Goal: Task Accomplishment & Management: Complete application form

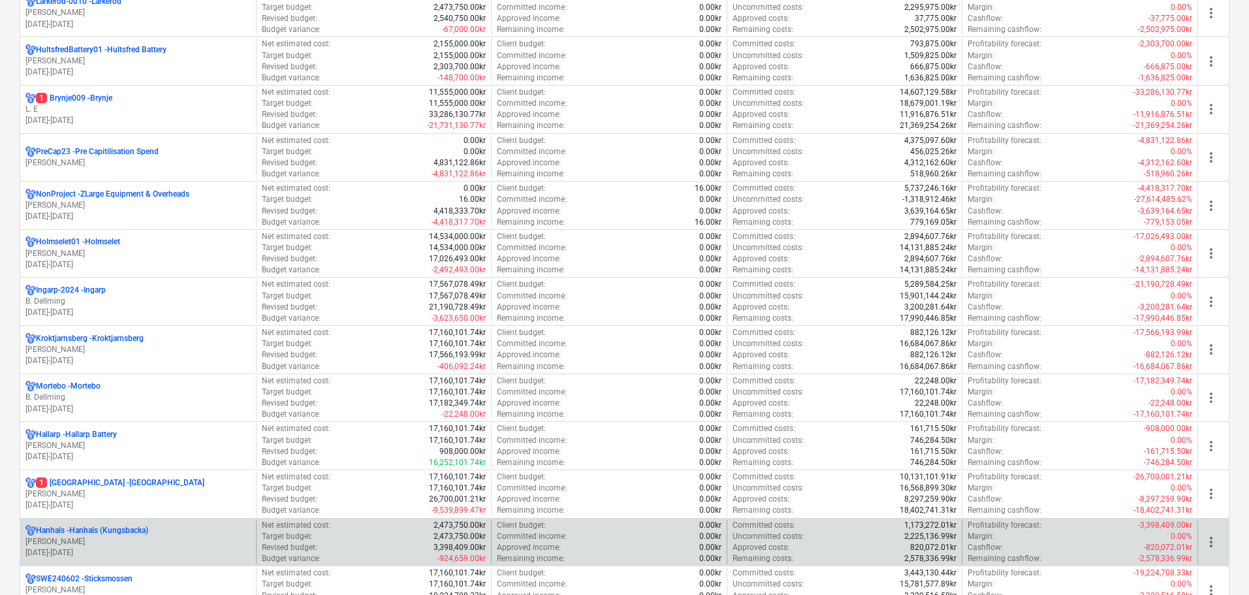
scroll to position [783, 0]
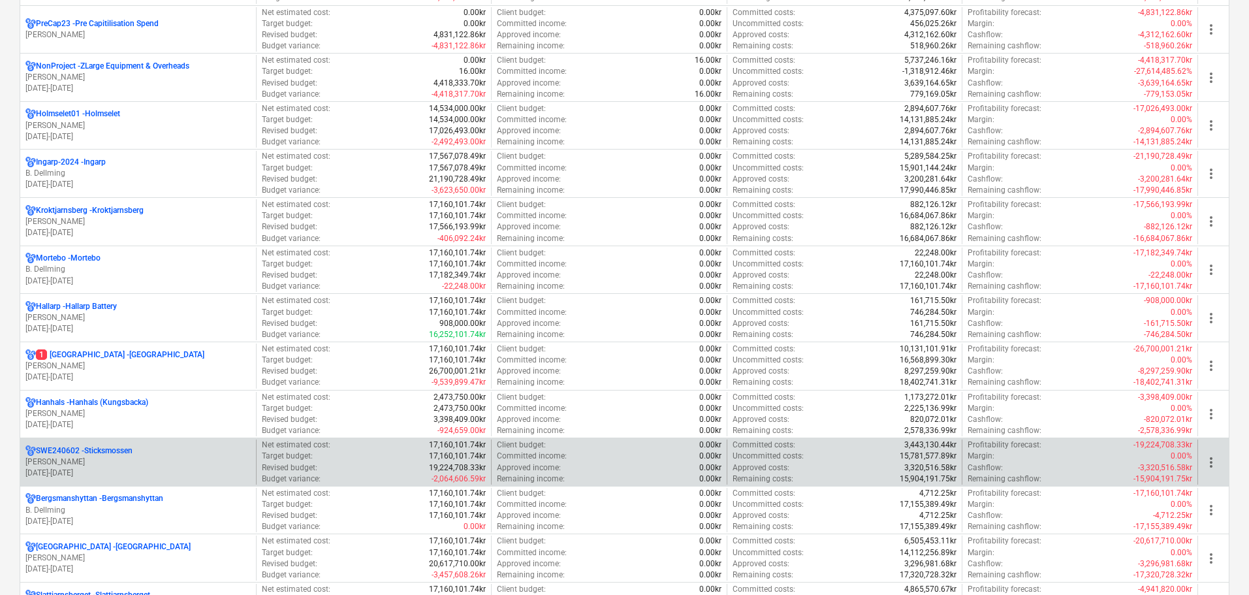
click at [112, 460] on p "[PERSON_NAME]" at bounding box center [137, 461] width 225 height 11
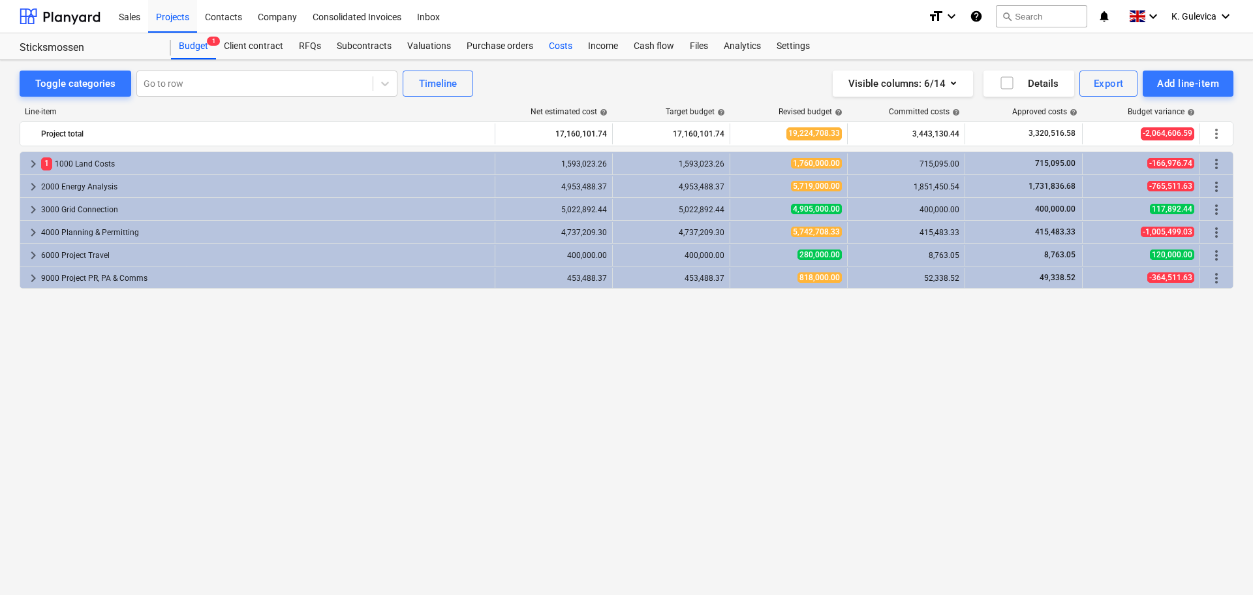
click at [558, 48] on div "Costs" at bounding box center [560, 46] width 39 height 26
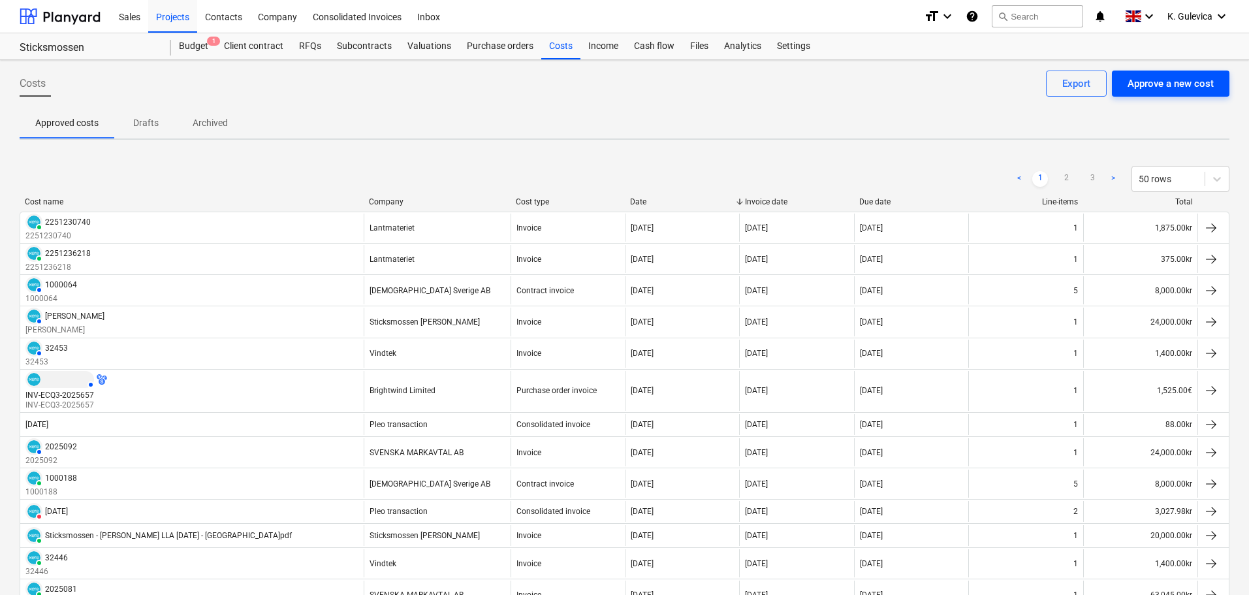
click at [1174, 81] on div "Approve a new cost" at bounding box center [1170, 83] width 86 height 17
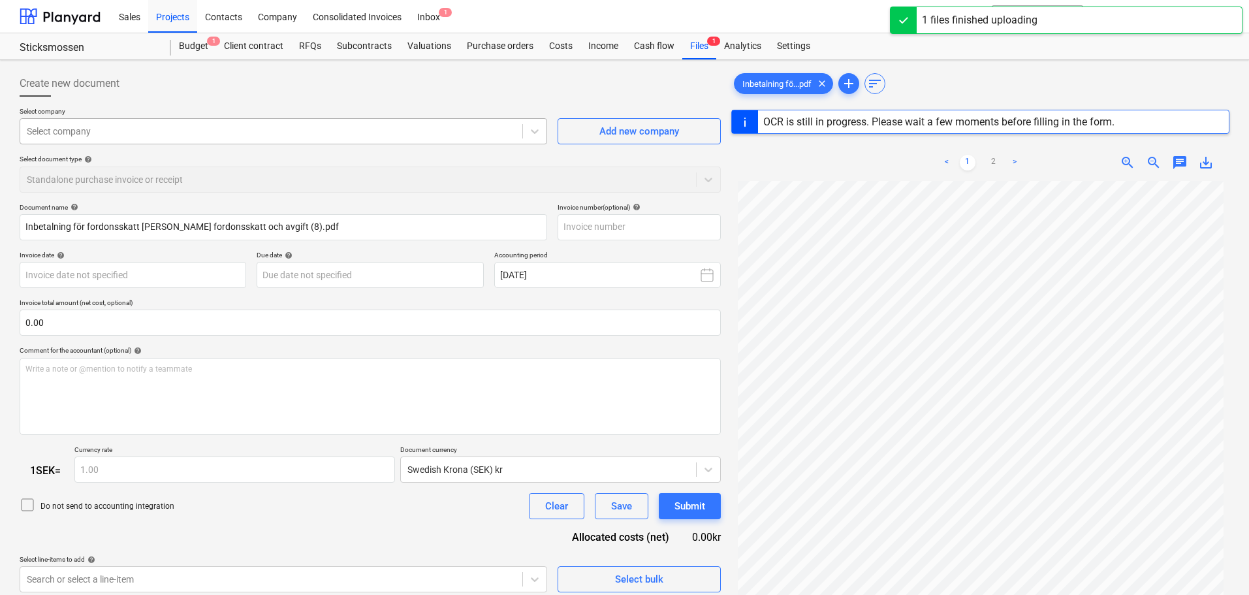
click at [180, 127] on div at bounding box center [271, 131] width 489 height 13
type input "11111910480707374"
type input "[DATE]"
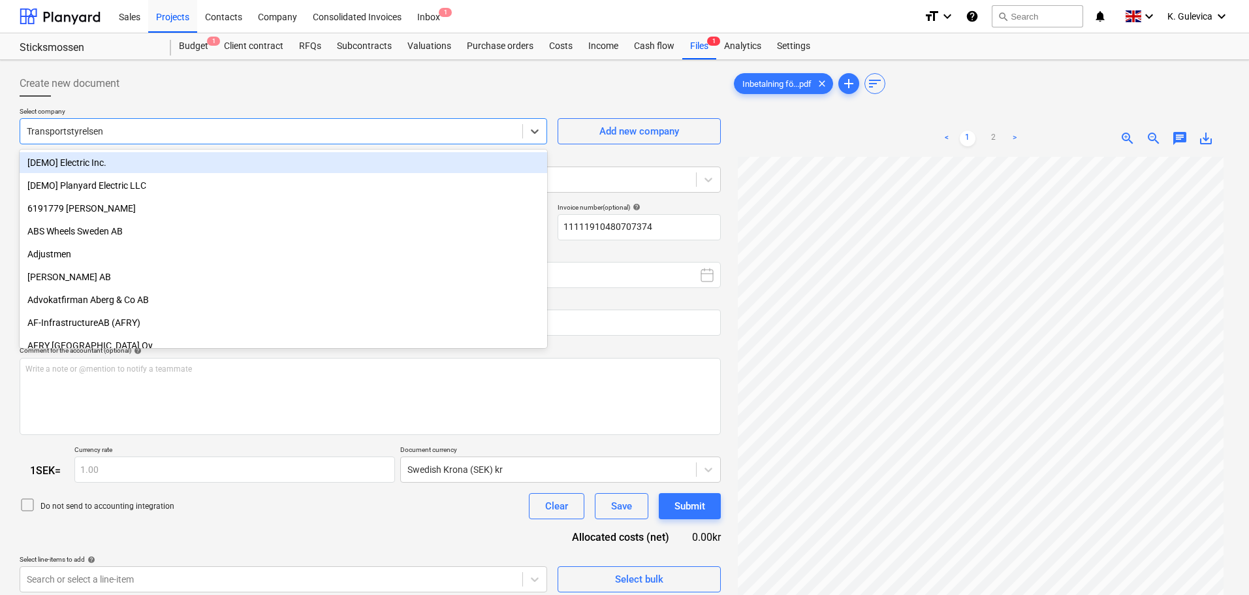
click at [132, 127] on div at bounding box center [271, 131] width 489 height 13
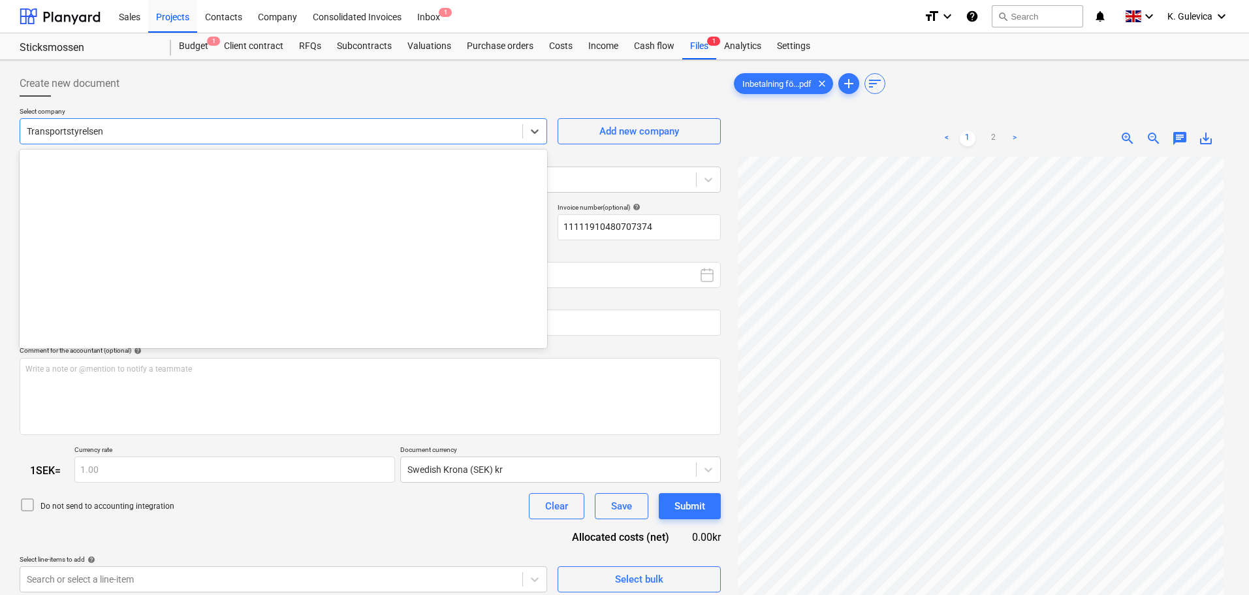
click at [132, 127] on div at bounding box center [271, 131] width 489 height 13
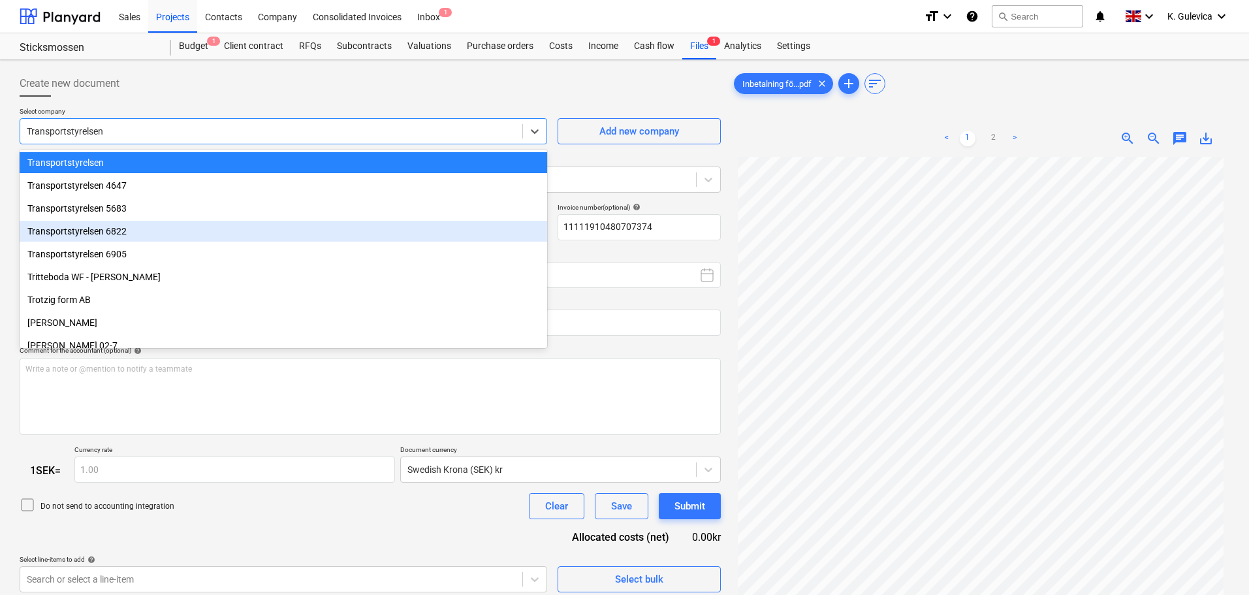
click at [106, 234] on div "Transportstyrelsen 6822" at bounding box center [284, 231] width 528 height 21
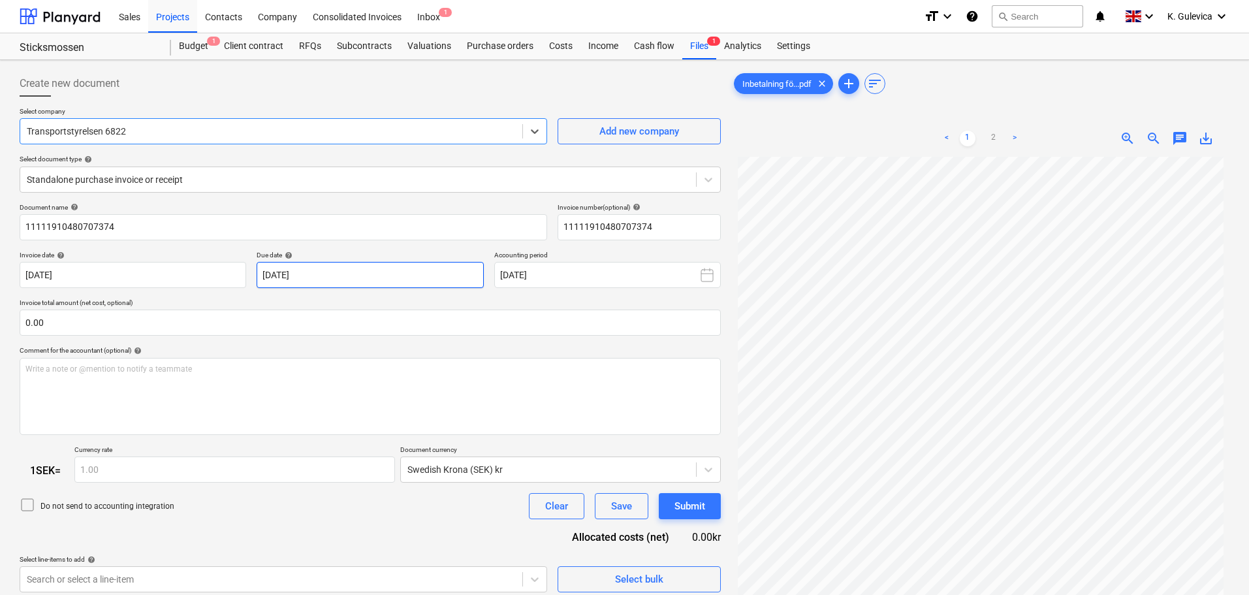
click at [352, 276] on body "Sales Projects Contacts Company Consolidated Invoices Inbox 1 format_size keybo…" at bounding box center [624, 297] width 1249 height 595
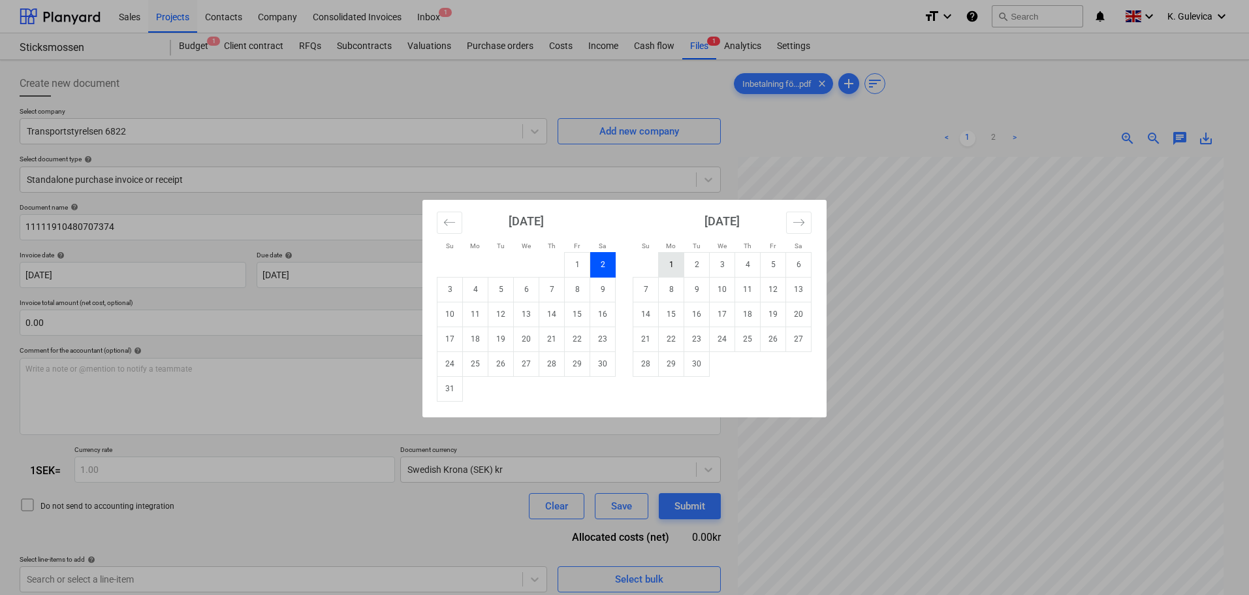
click at [672, 262] on td "1" at bounding box center [671, 264] width 25 height 25
type input "[DATE]"
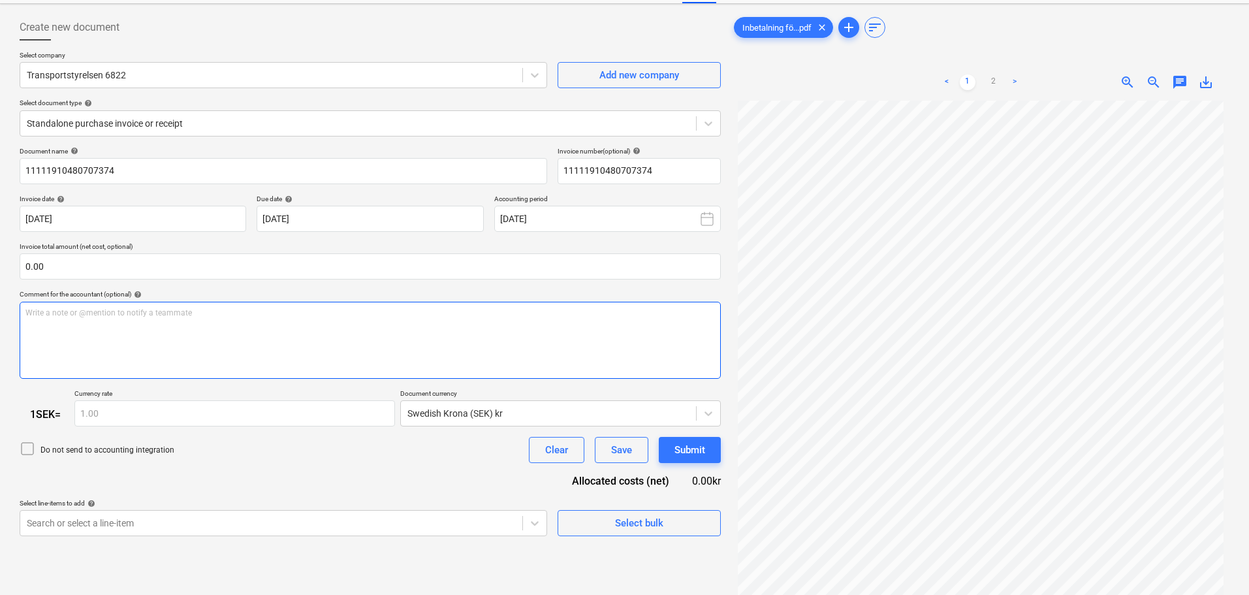
scroll to position [131, 0]
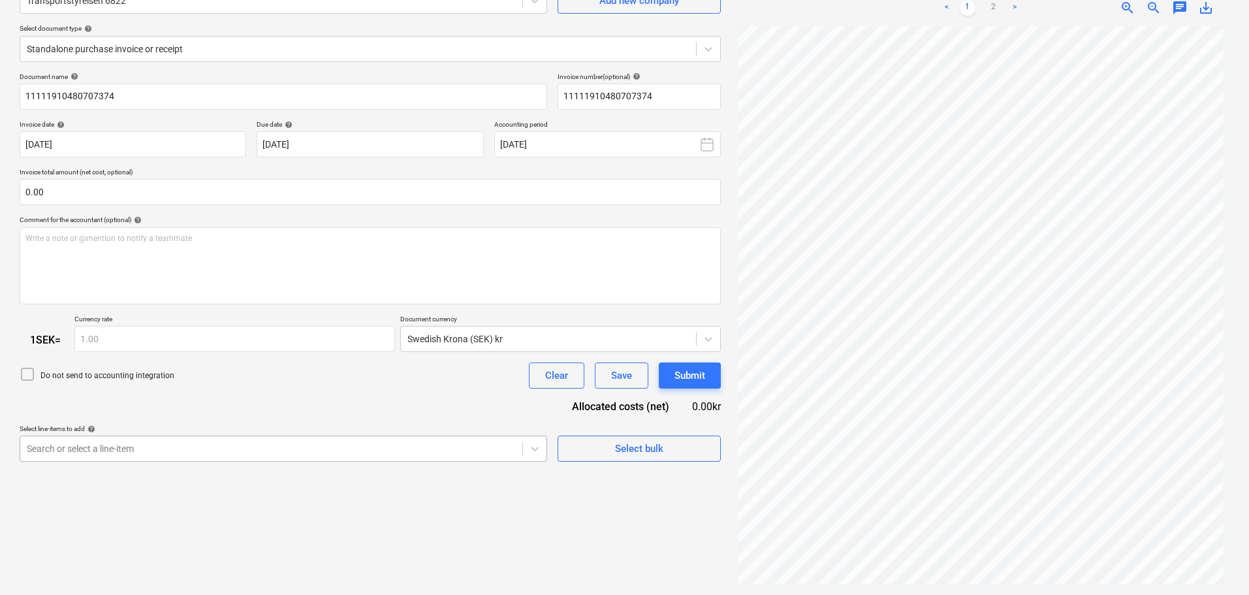
click at [302, 445] on body "Sales Projects Contacts Company Consolidated Invoices Inbox 1 format_size keybo…" at bounding box center [624, 166] width 1249 height 595
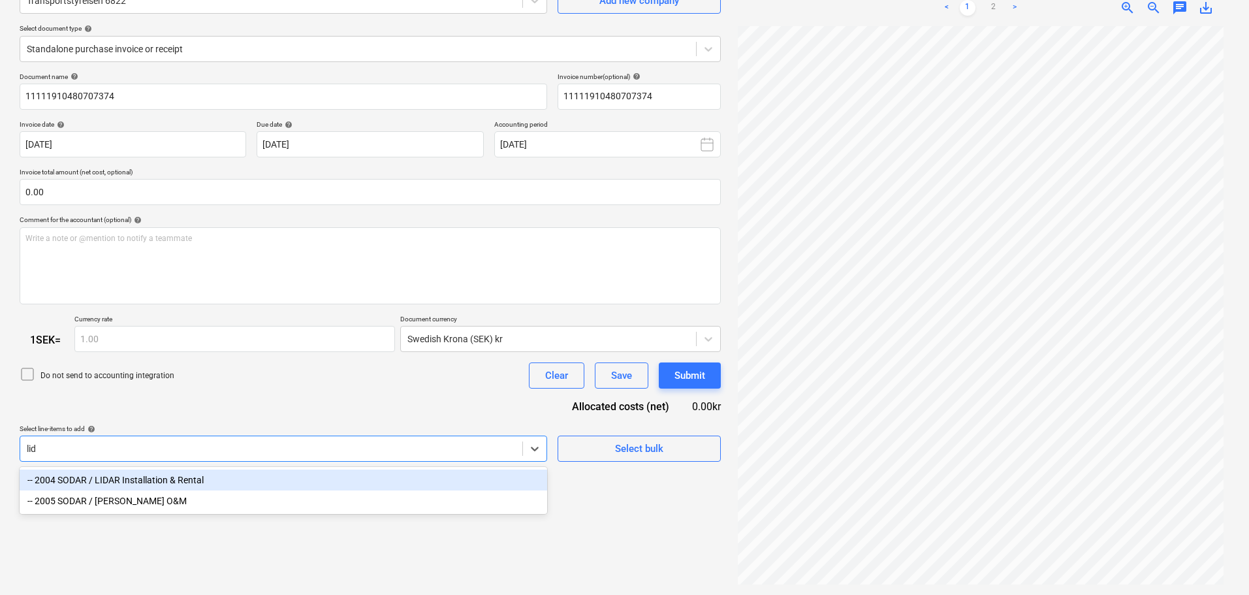
type input "[PERSON_NAME]"
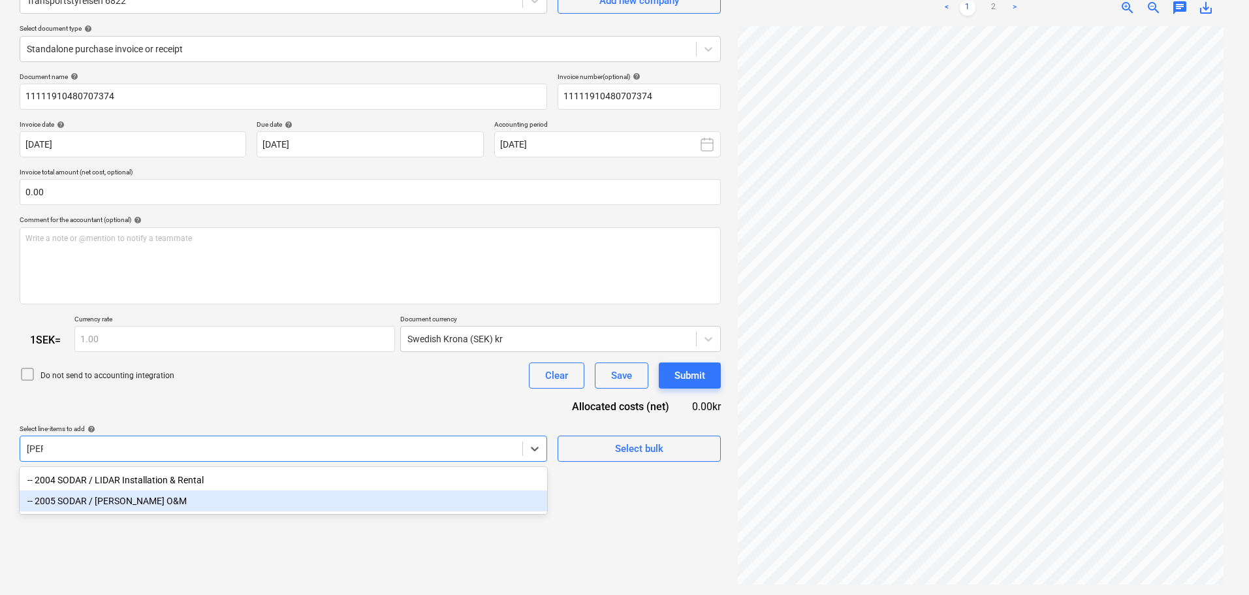
click at [127, 503] on div "-- 2005 SODAR / [PERSON_NAME] O&M" at bounding box center [284, 500] width 528 height 21
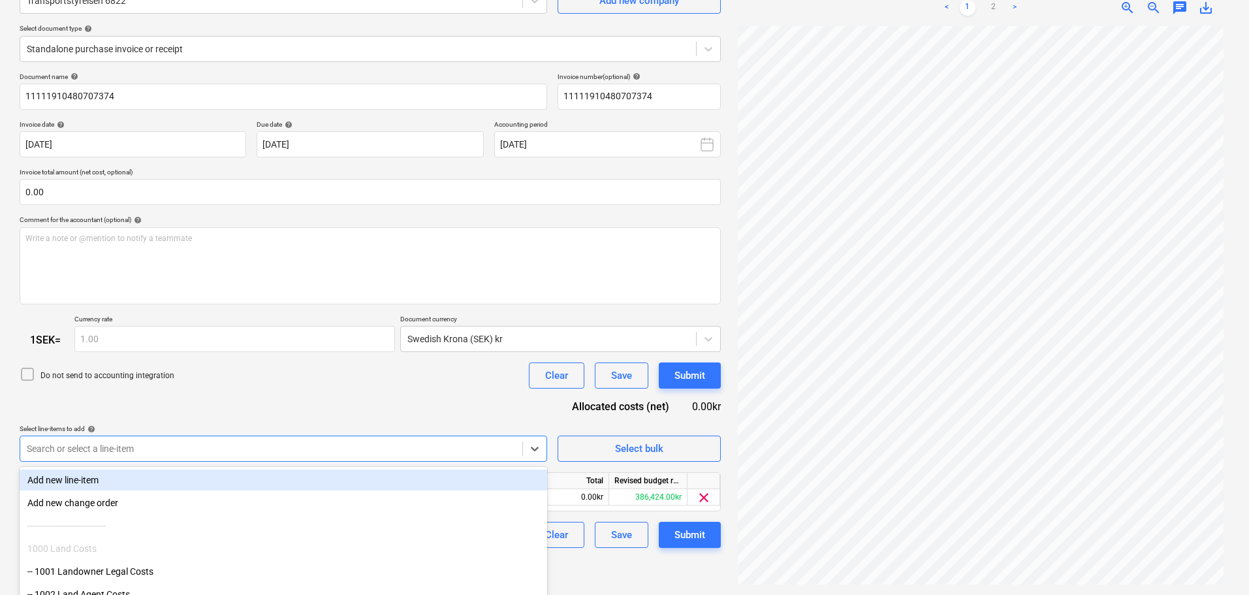
click at [311, 404] on div "Document name help 11111910480707374 Invoice number (optional) help 11111910480…" at bounding box center [370, 310] width 701 height 476
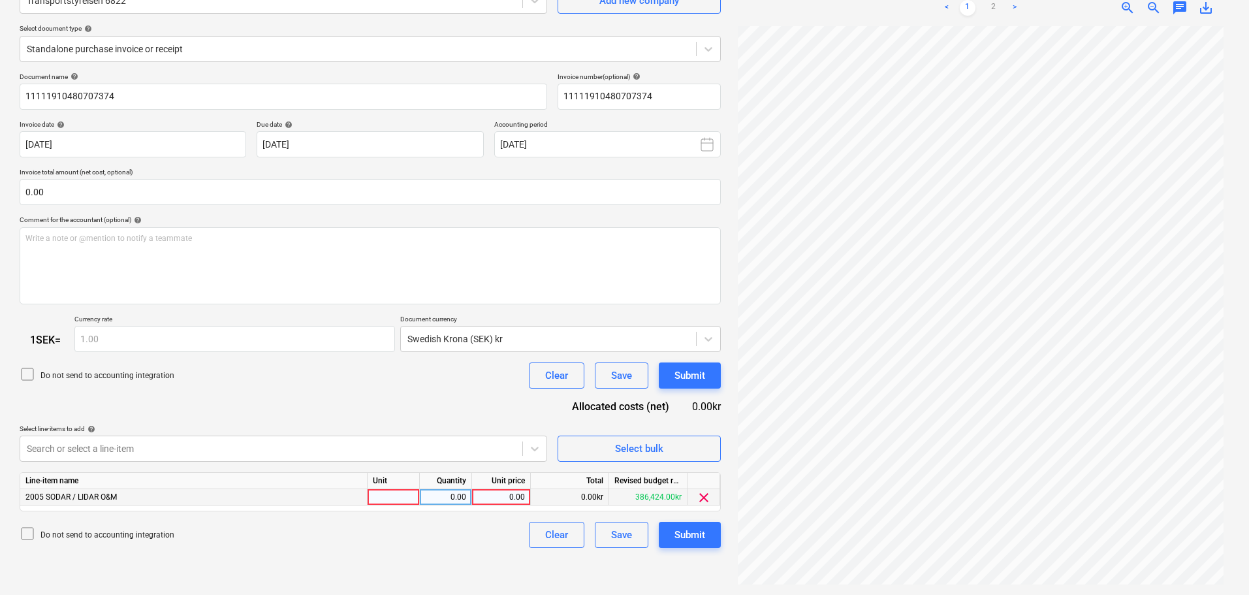
click at [505, 494] on div "0.00" at bounding box center [501, 497] width 48 height 16
type input "429"
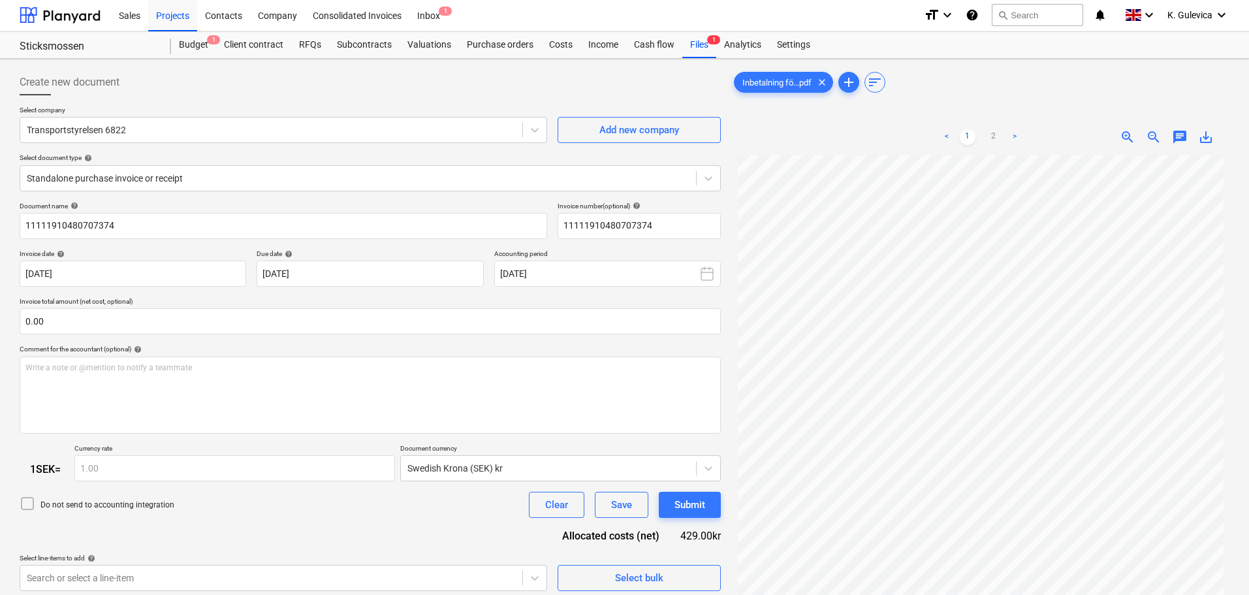
scroll to position [0, 0]
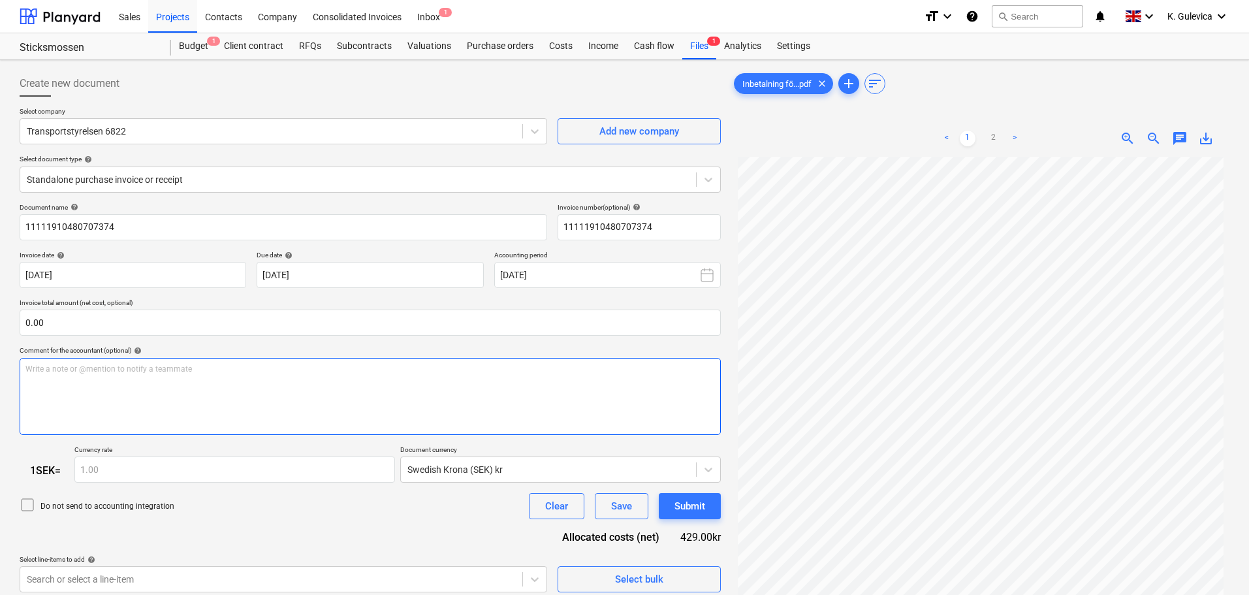
click at [99, 390] on div "Write a note or @mention to notify a teammate [PERSON_NAME]" at bounding box center [370, 396] width 701 height 77
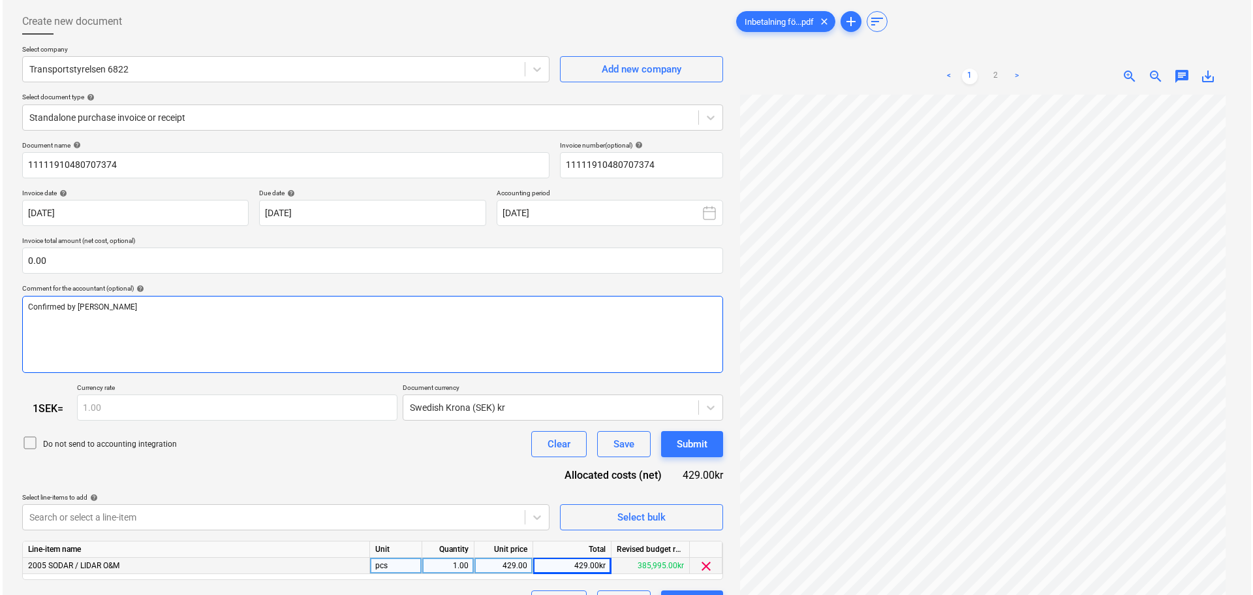
scroll to position [131, 0]
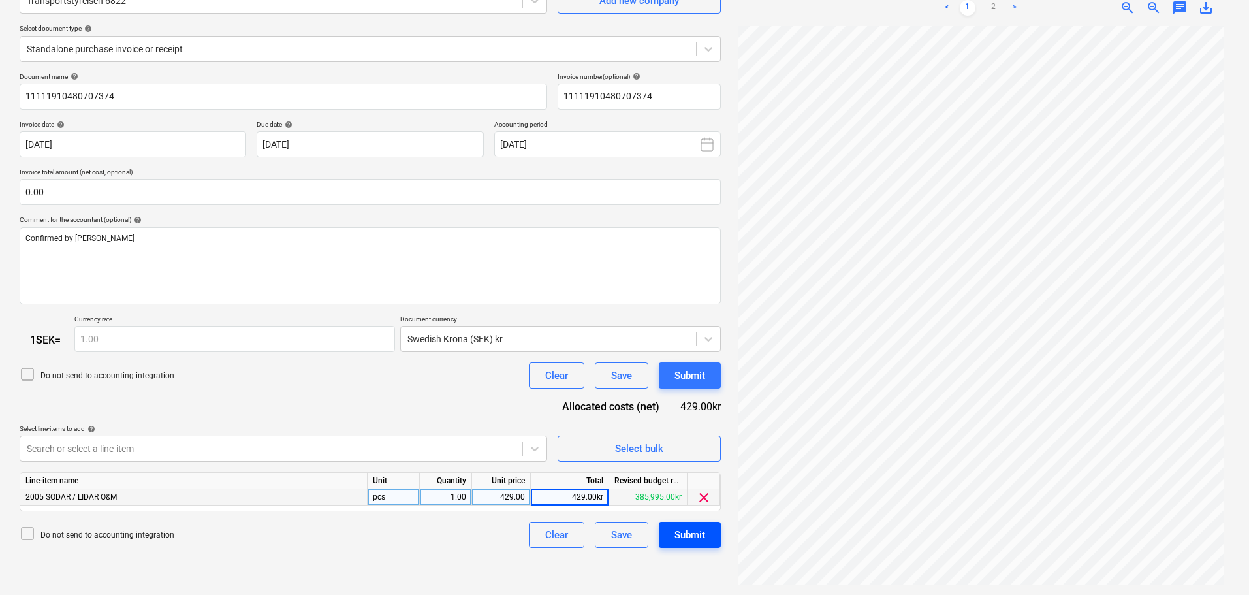
click at [684, 535] on div "Submit" at bounding box center [689, 534] width 31 height 17
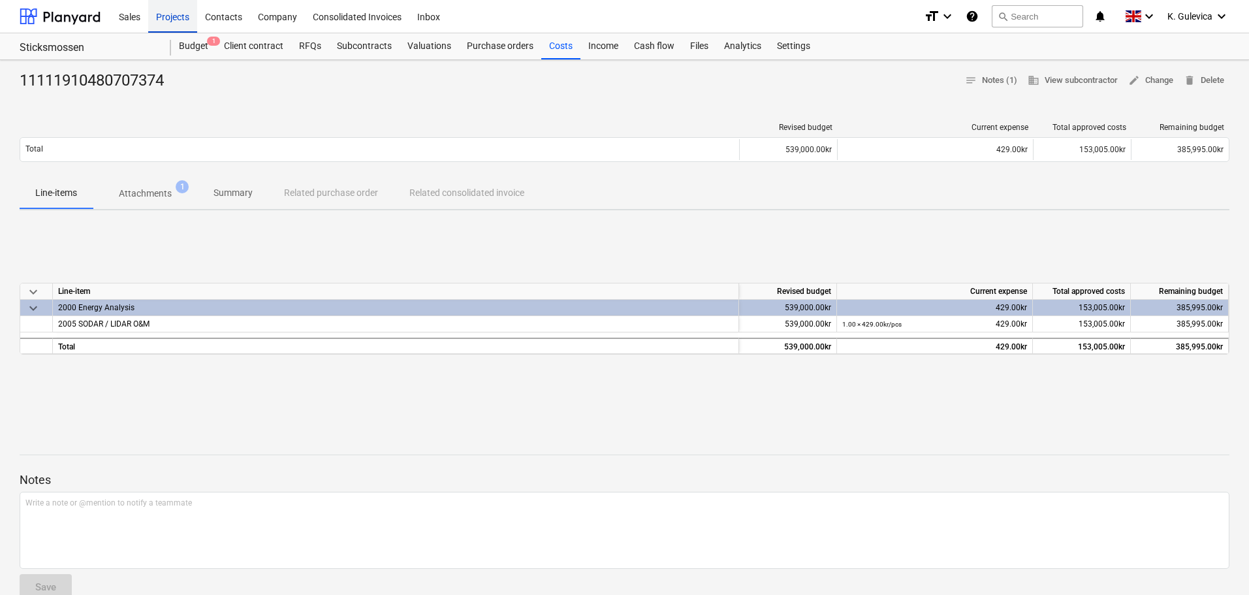
click at [178, 10] on div "Projects" at bounding box center [172, 15] width 49 height 33
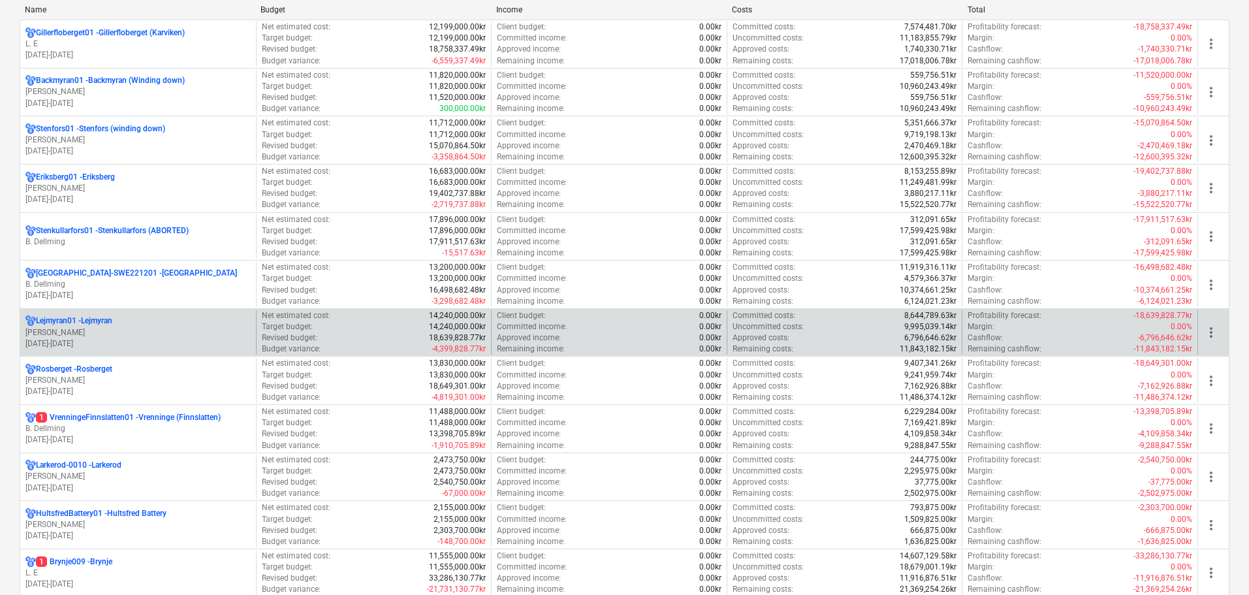
scroll to position [196, 0]
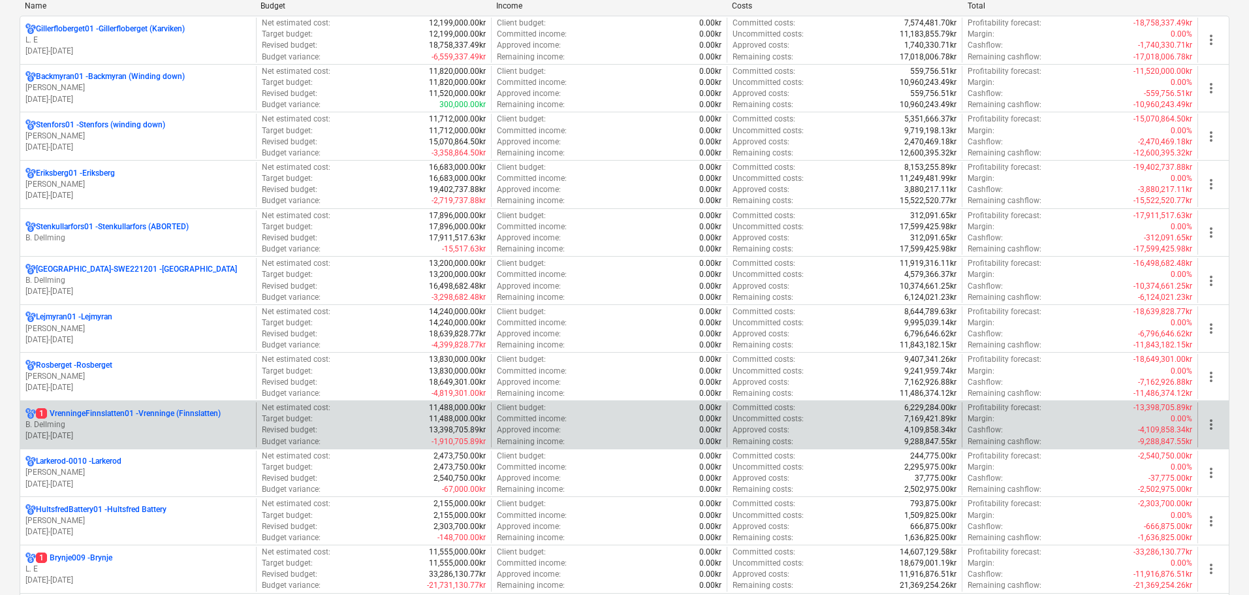
click at [178, 424] on p "B. Dellming" at bounding box center [137, 424] width 225 height 11
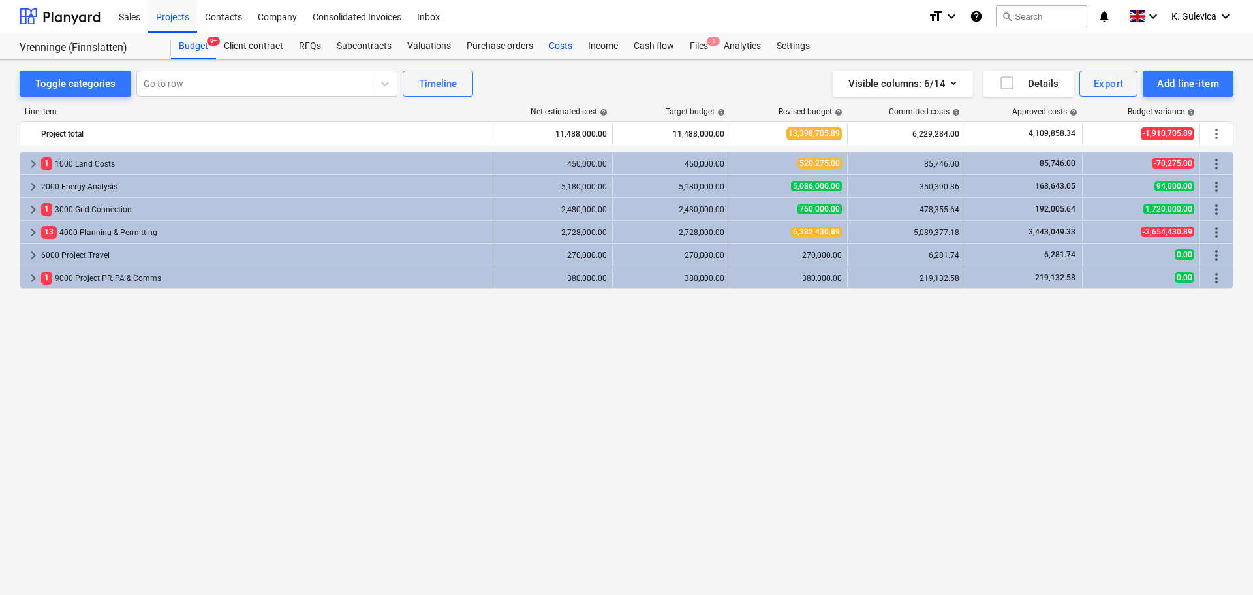
click at [557, 49] on div "Costs" at bounding box center [560, 46] width 39 height 26
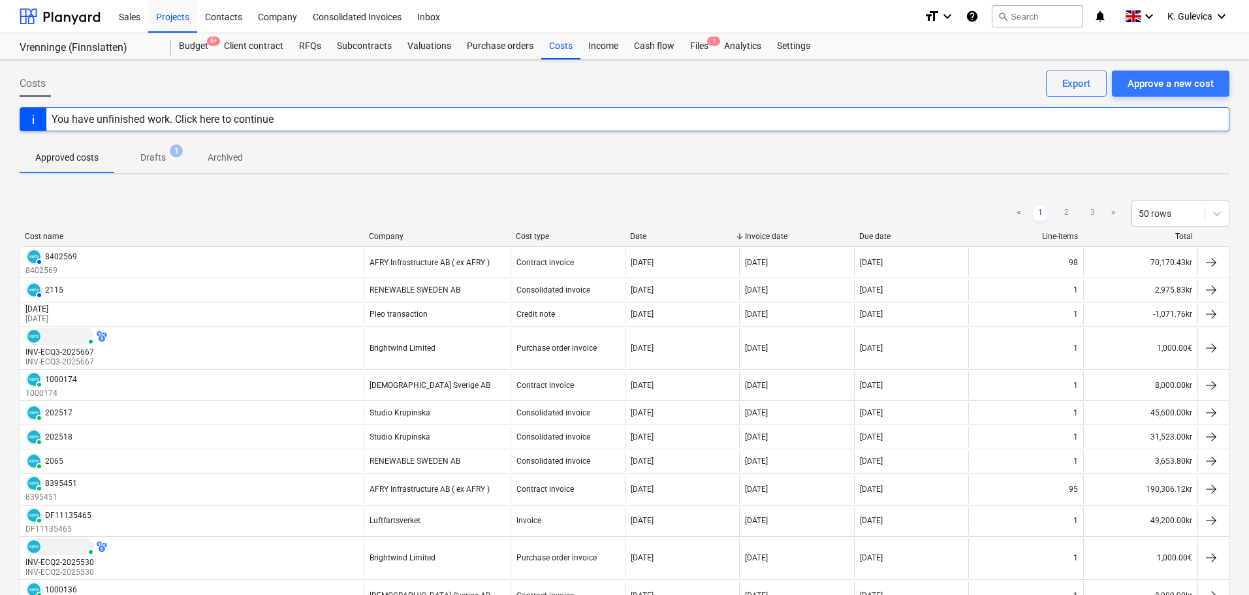
click at [155, 157] on p "Drafts" at bounding box center [152, 158] width 25 height 14
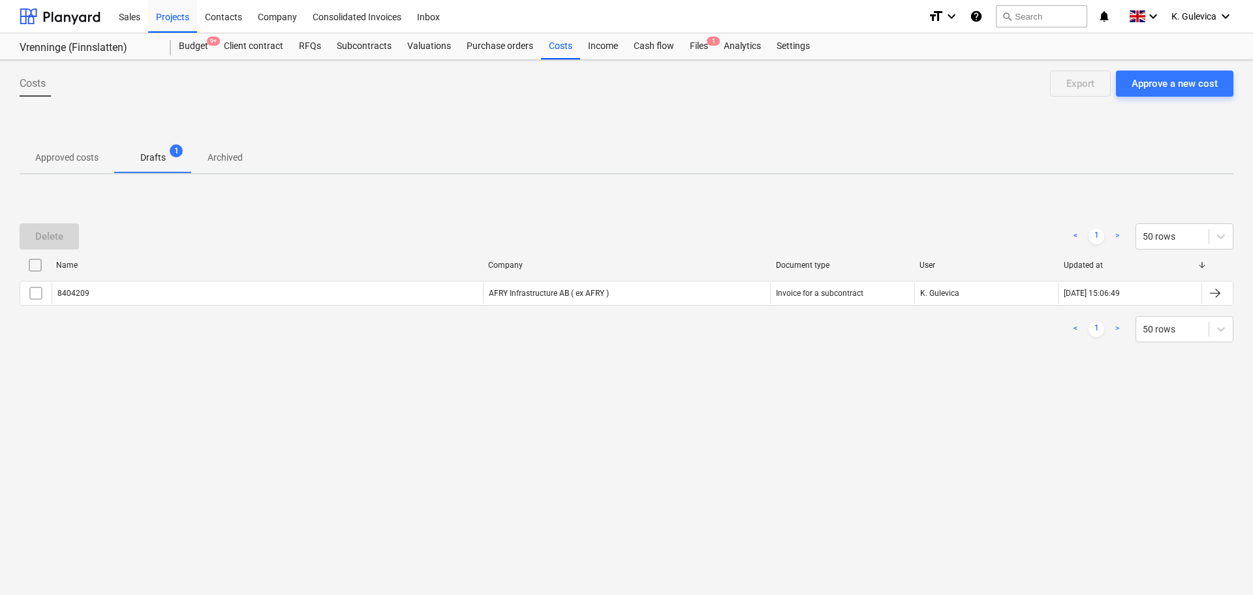
click at [51, 157] on p "Approved costs" at bounding box center [66, 158] width 63 height 14
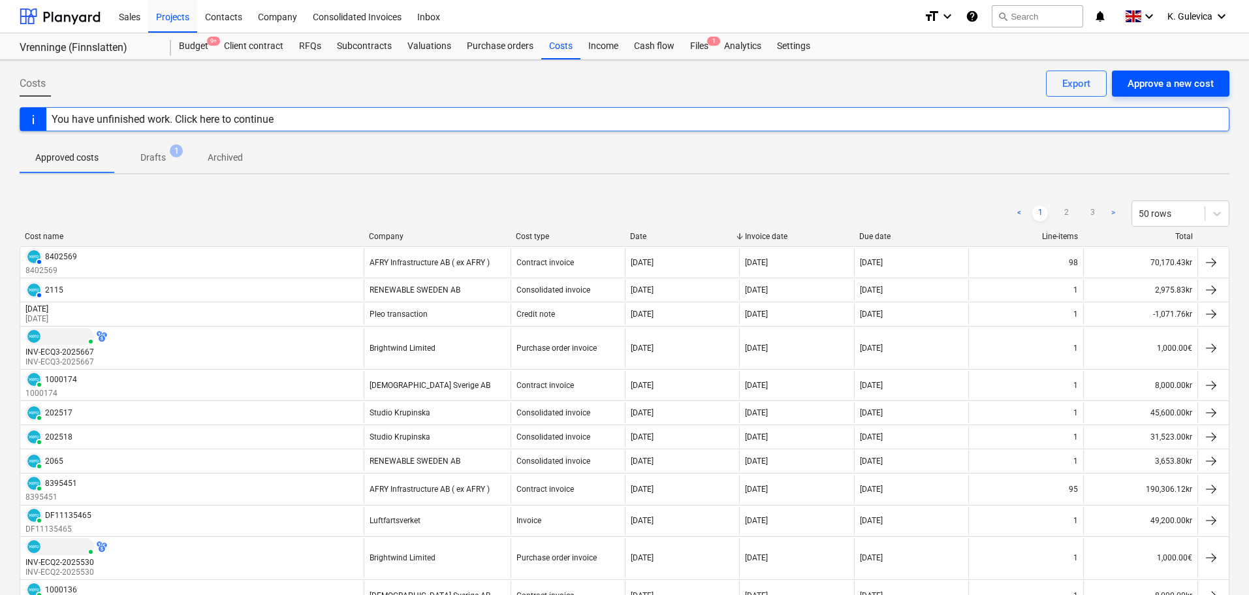
click at [1165, 87] on div "Approve a new cost" at bounding box center [1170, 83] width 86 height 17
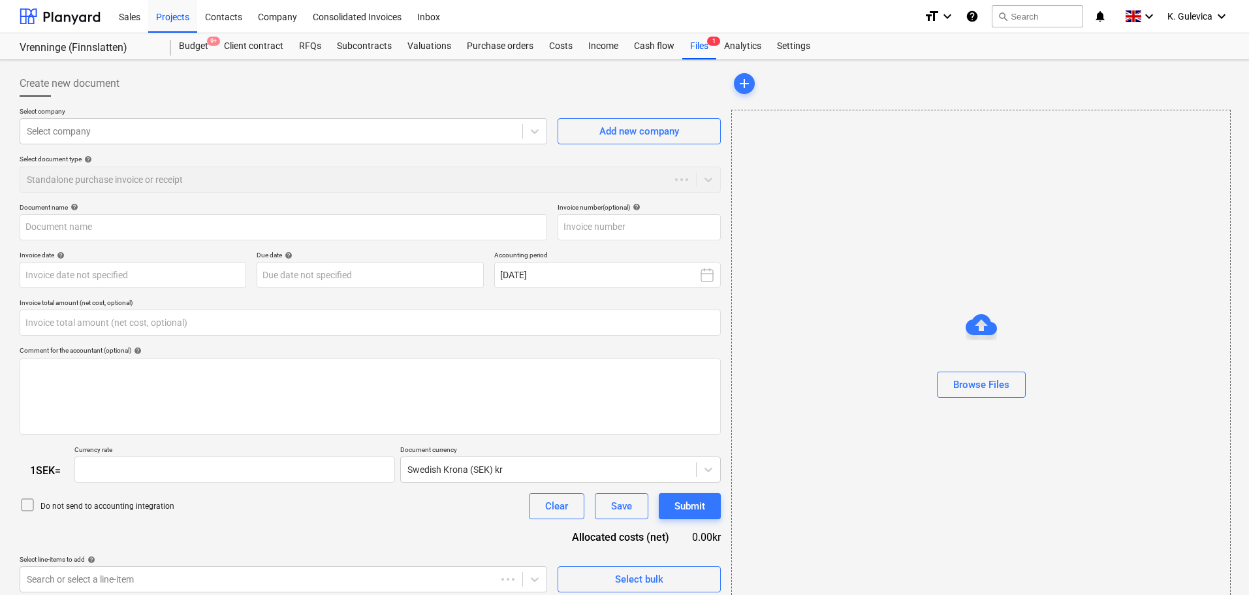
type input "0.00"
type input "1.00"
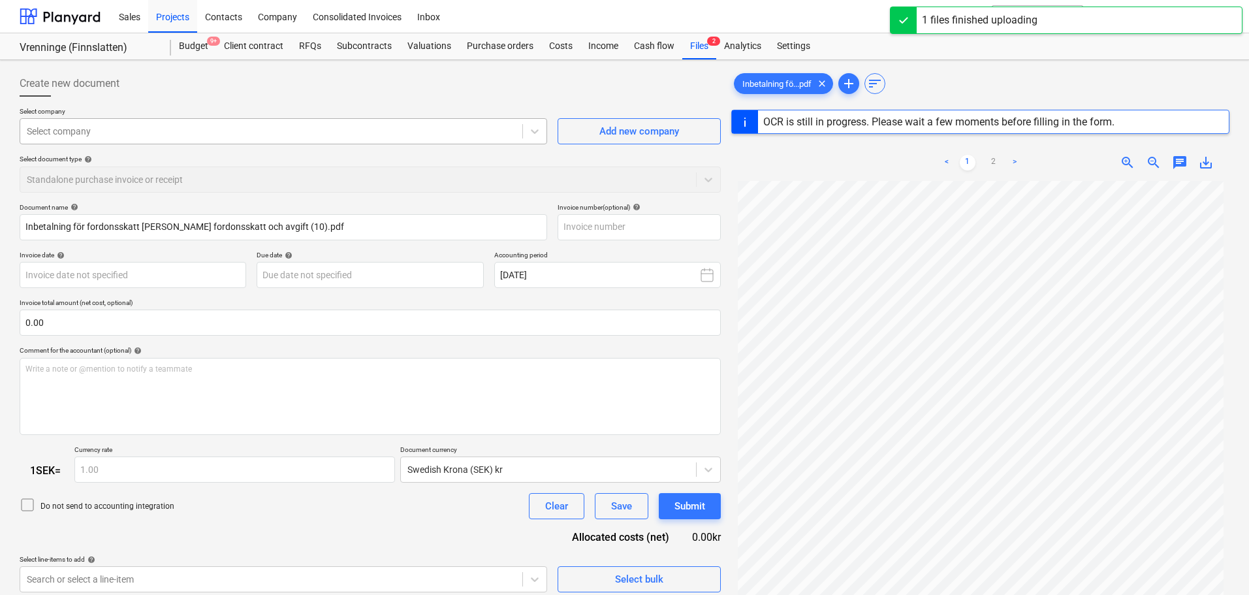
click at [136, 133] on div at bounding box center [271, 131] width 489 height 13
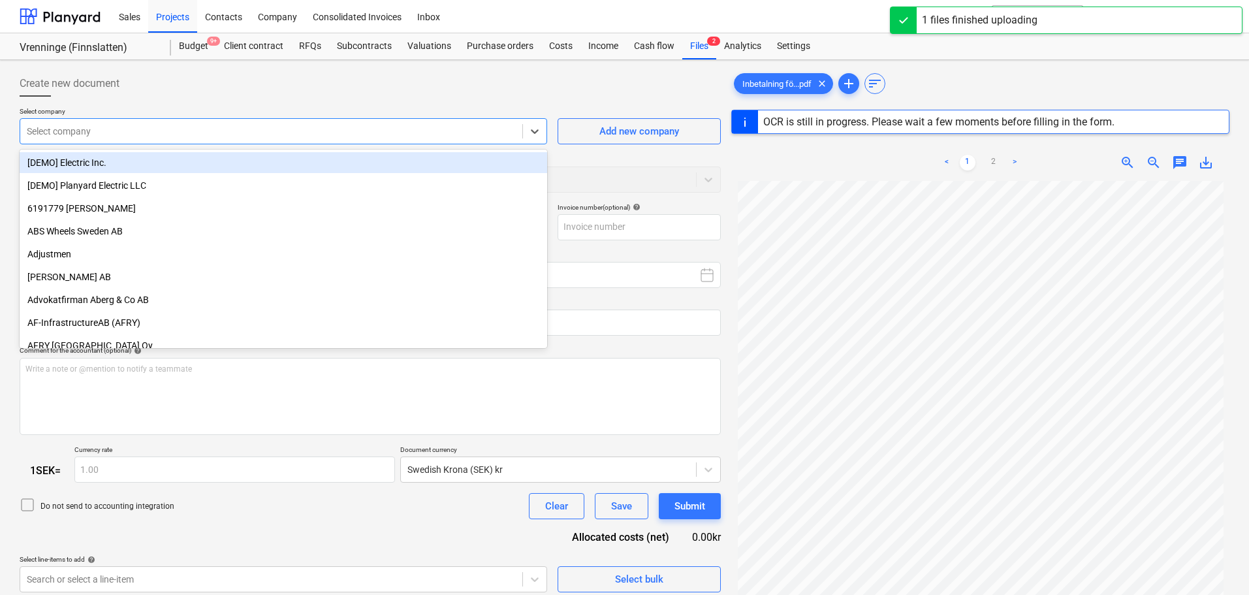
type input "11111910431305872"
type input "[DATE]"
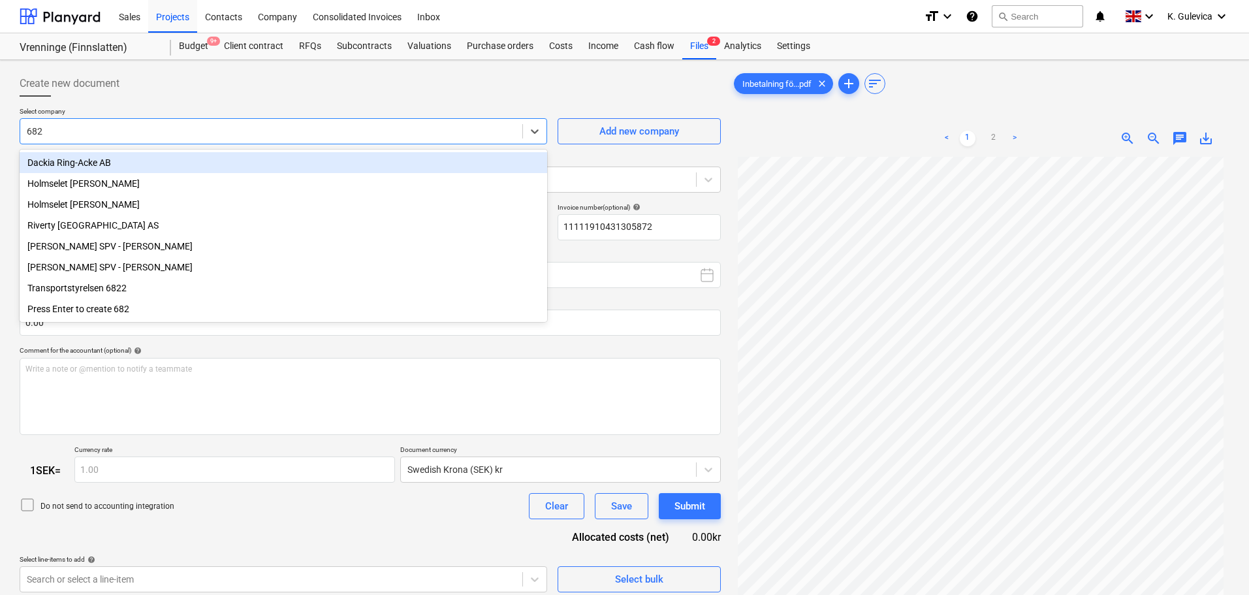
type input "6822"
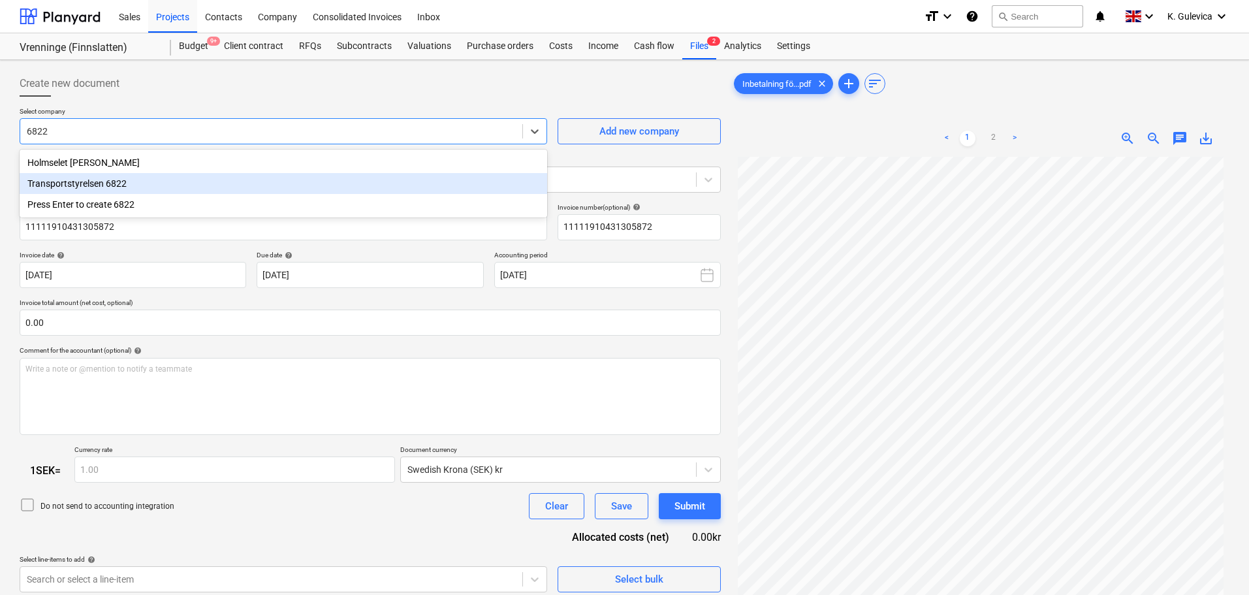
click at [135, 185] on div "Transportstyrelsen 6822" at bounding box center [284, 183] width 528 height 21
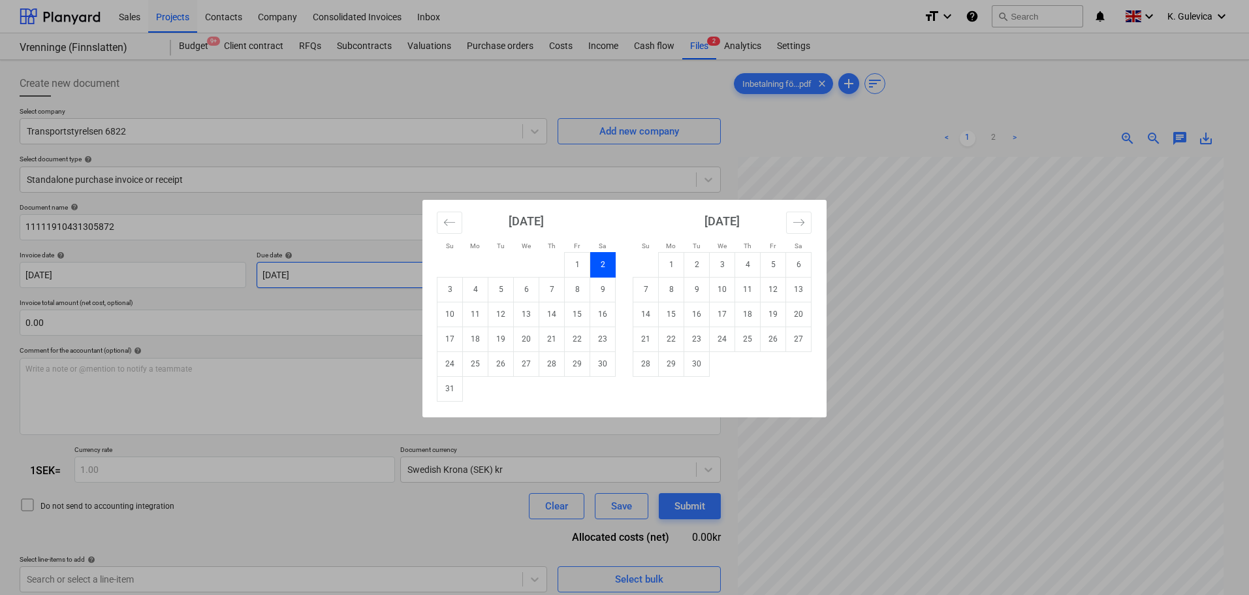
click at [339, 274] on body "Sales Projects Contacts Company Consolidated Invoices Inbox format_size keyboar…" at bounding box center [624, 297] width 1249 height 595
click at [673, 266] on td "1" at bounding box center [671, 264] width 25 height 25
type input "[DATE]"
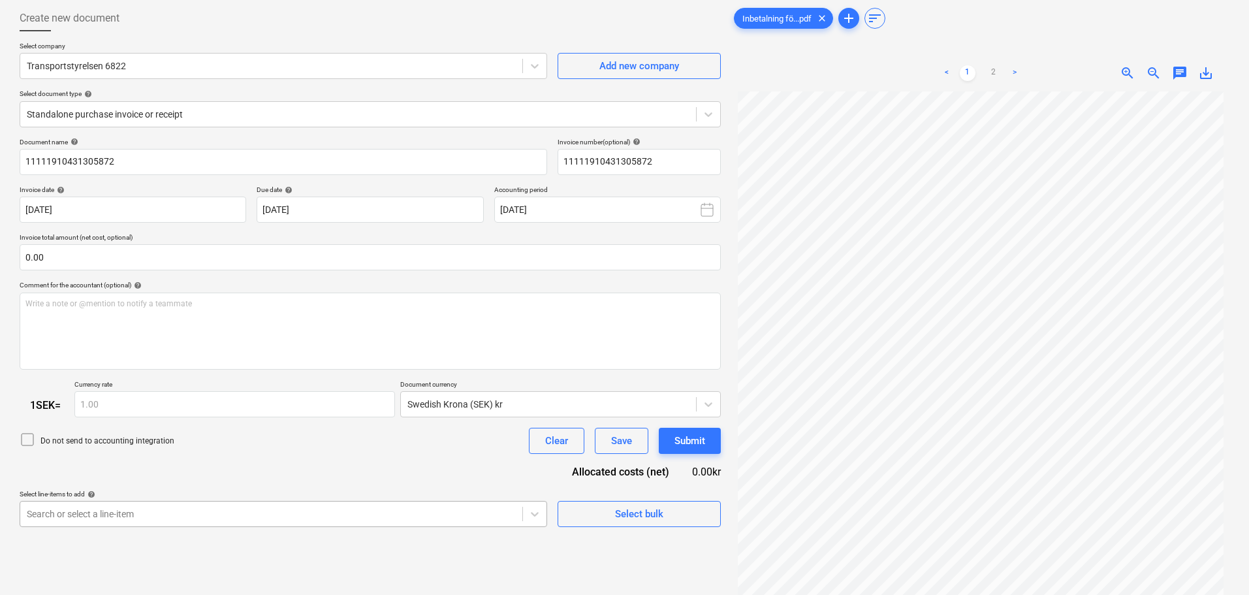
scroll to position [201, 0]
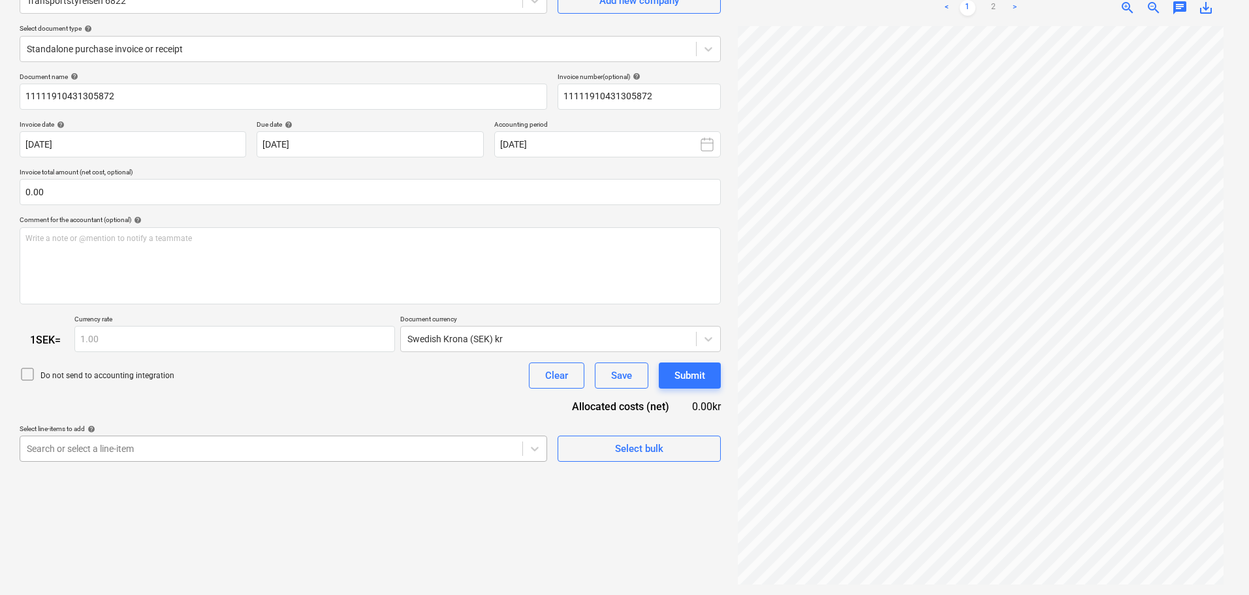
click at [291, 464] on body "Sales Projects Contacts Company Consolidated Invoices Inbox format_size keyboar…" at bounding box center [624, 166] width 1249 height 595
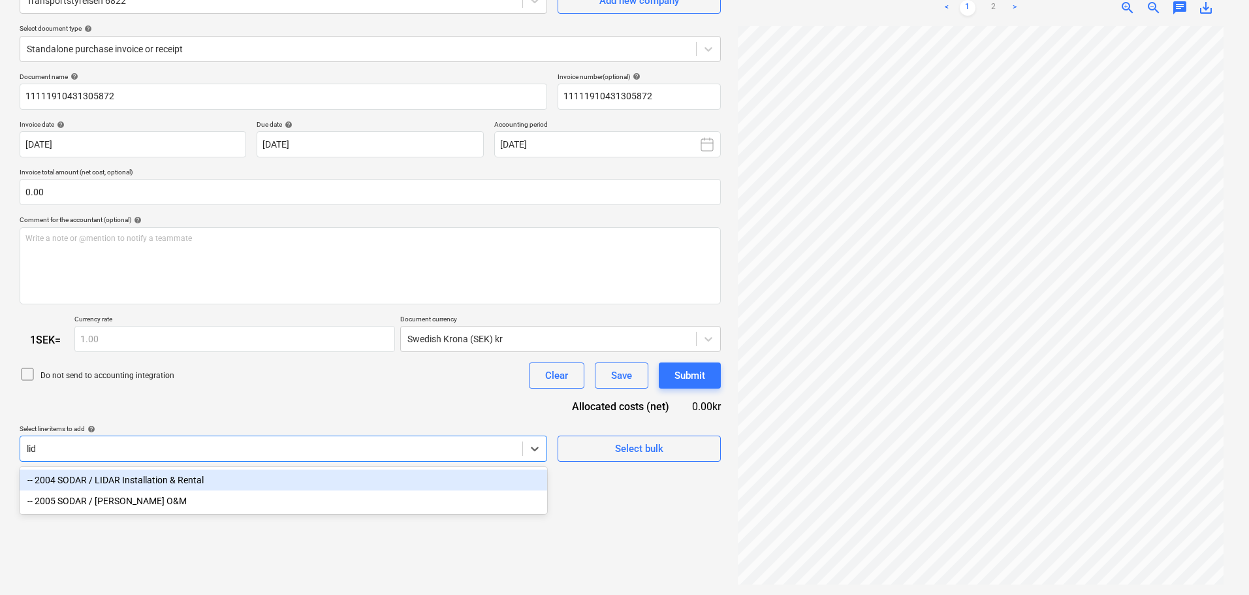
scroll to position [131, 0]
type input "lidar"
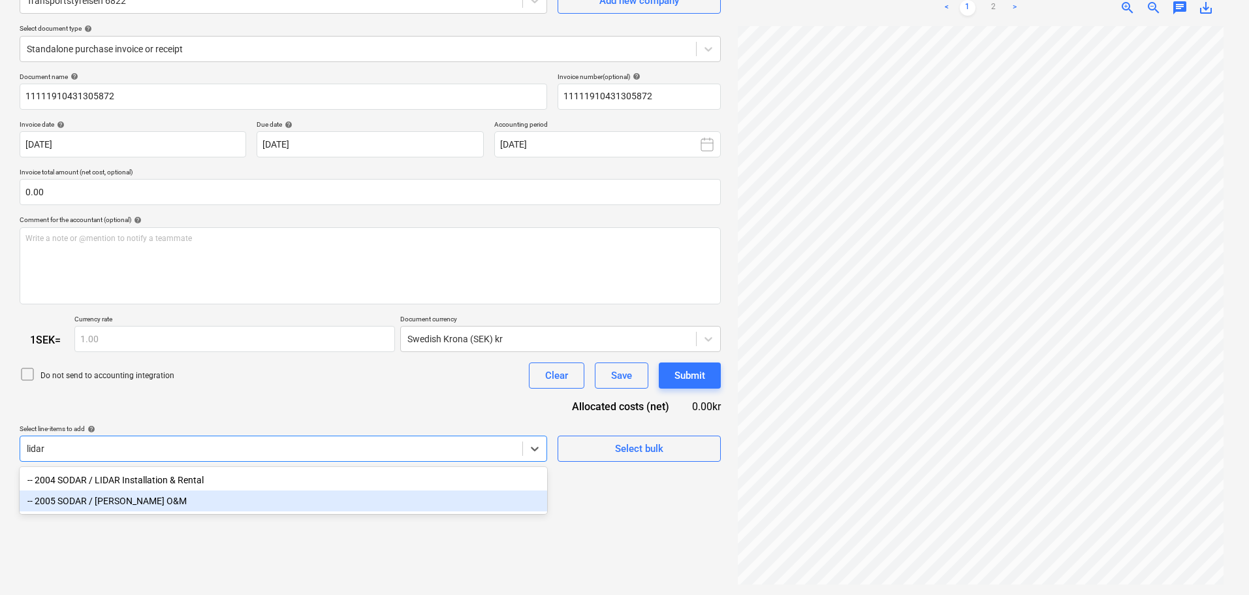
click at [106, 503] on div "-- 2005 SODAR / [PERSON_NAME] O&M" at bounding box center [284, 500] width 528 height 21
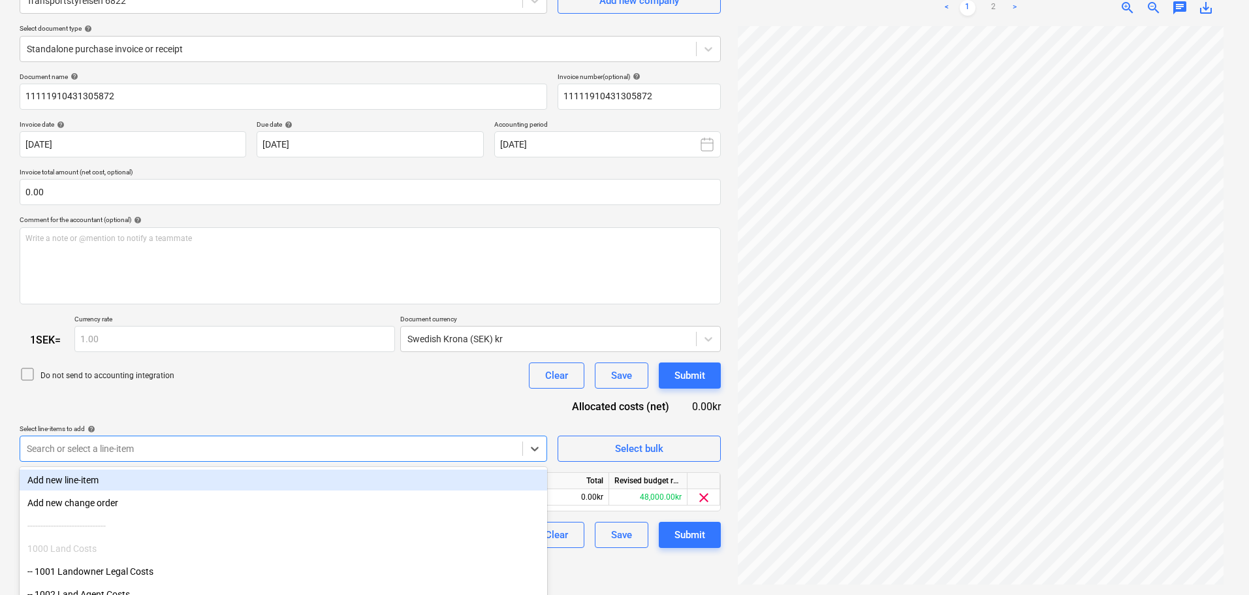
click at [290, 397] on div "Document name help 11111910431305872 Invoice number (optional) help 11111910431…" at bounding box center [370, 310] width 701 height 476
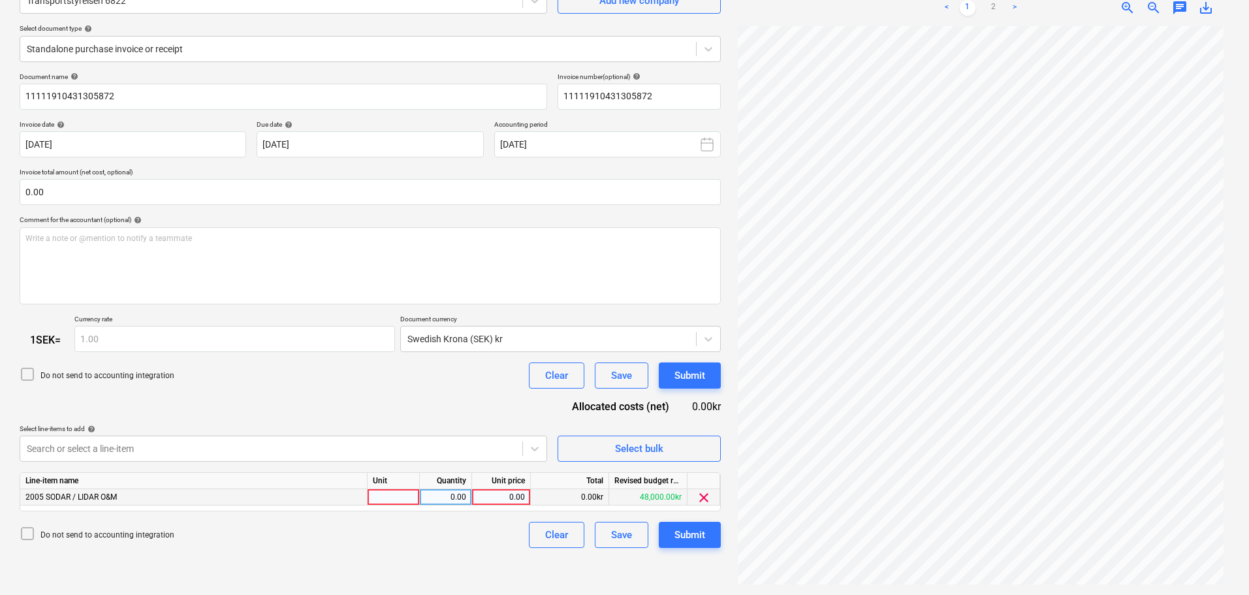
click at [515, 492] on div "0.00" at bounding box center [501, 497] width 48 height 16
type input "429"
click at [696, 537] on div "Submit" at bounding box center [689, 534] width 31 height 17
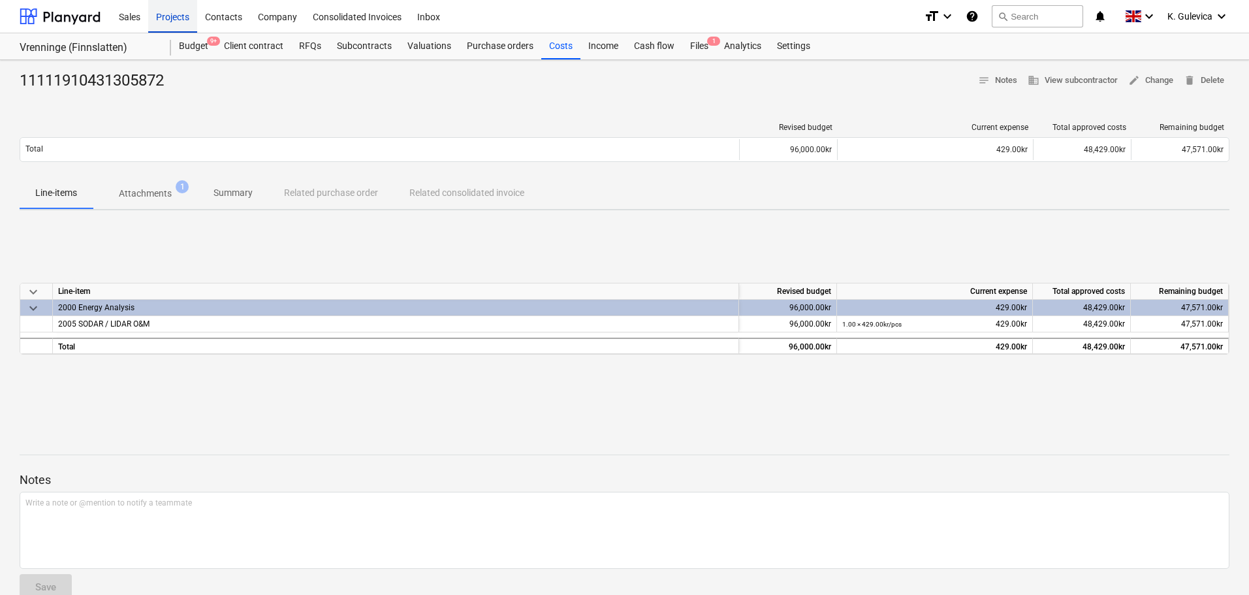
click at [164, 15] on div "Projects" at bounding box center [172, 15] width 49 height 33
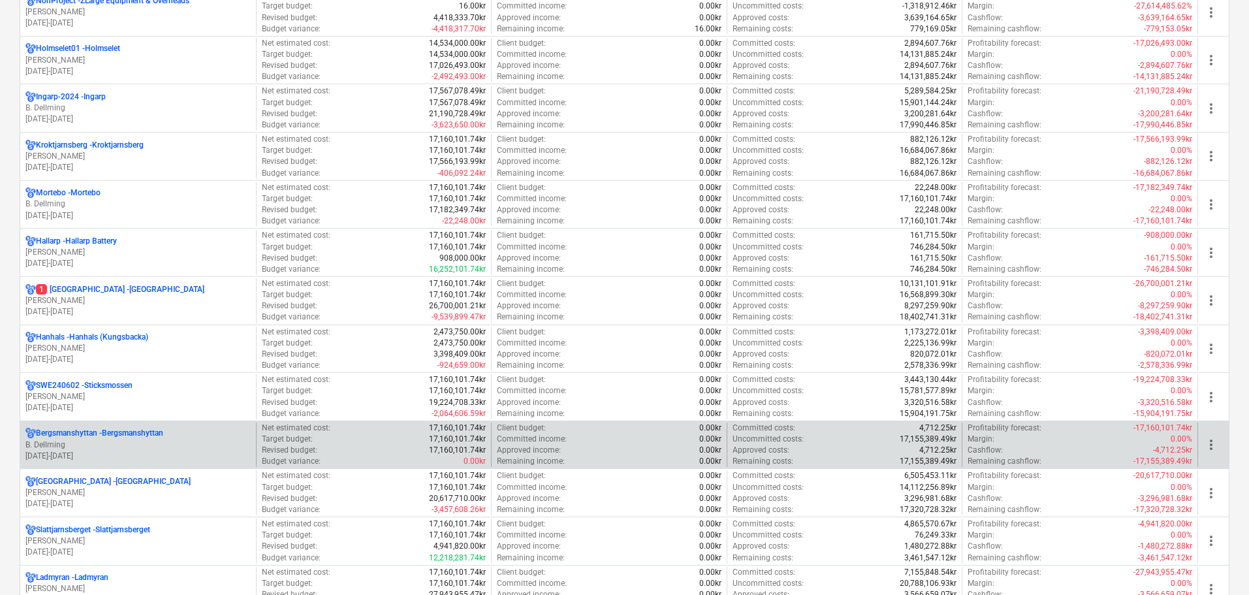
scroll to position [914, 0]
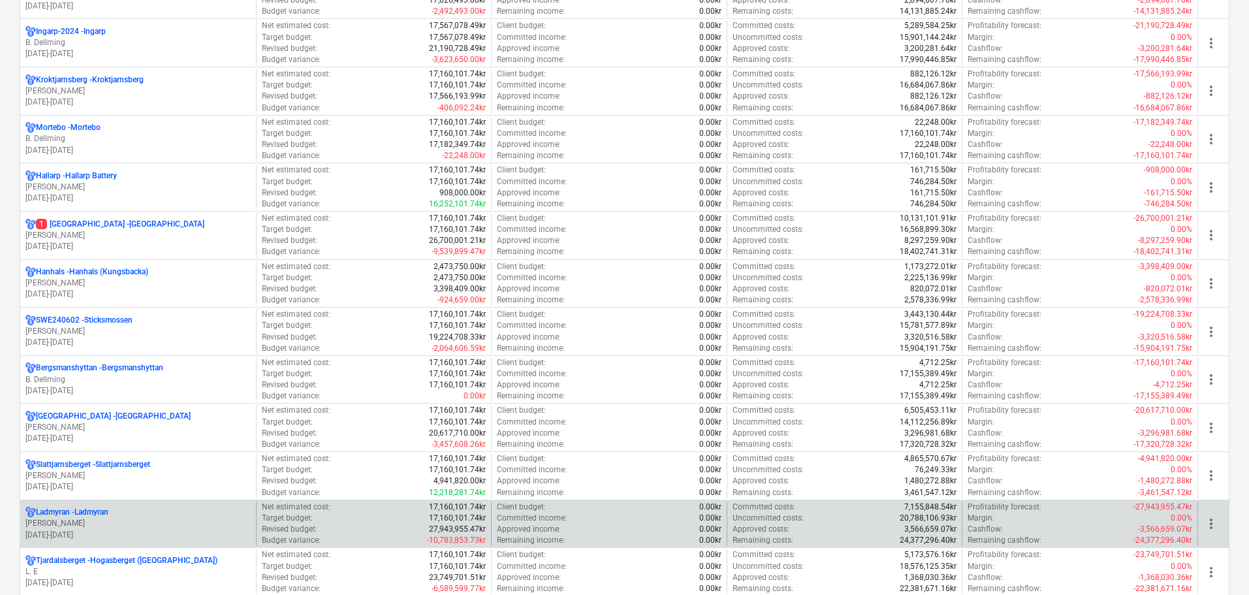
click at [147, 527] on p "[PERSON_NAME]" at bounding box center [137, 523] width 225 height 11
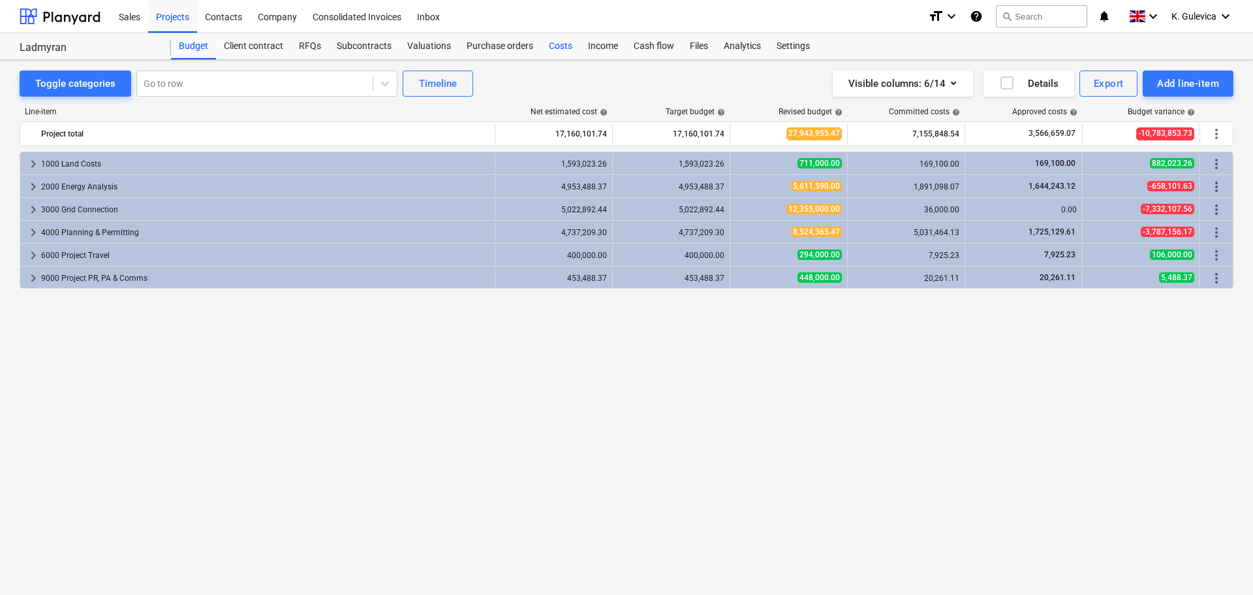
drag, startPoint x: 558, startPoint y: 46, endPoint x: 566, endPoint y: 52, distance: 10.0
click at [558, 46] on div "Costs" at bounding box center [560, 46] width 39 height 26
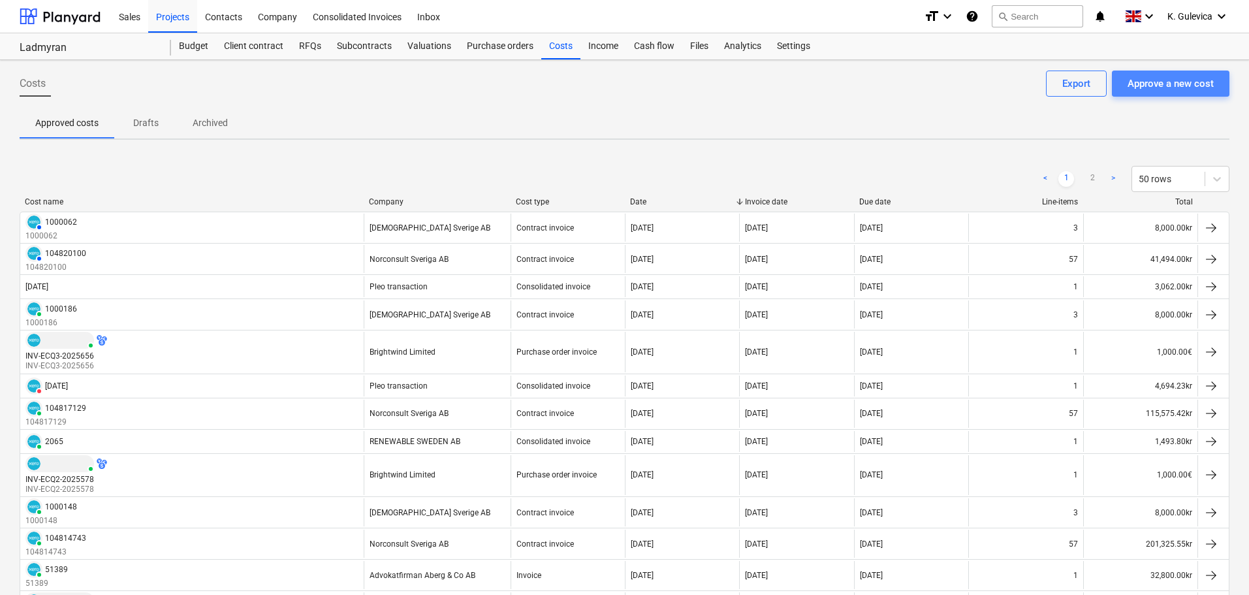
click at [1164, 86] on div "Approve a new cost" at bounding box center [1170, 83] width 86 height 17
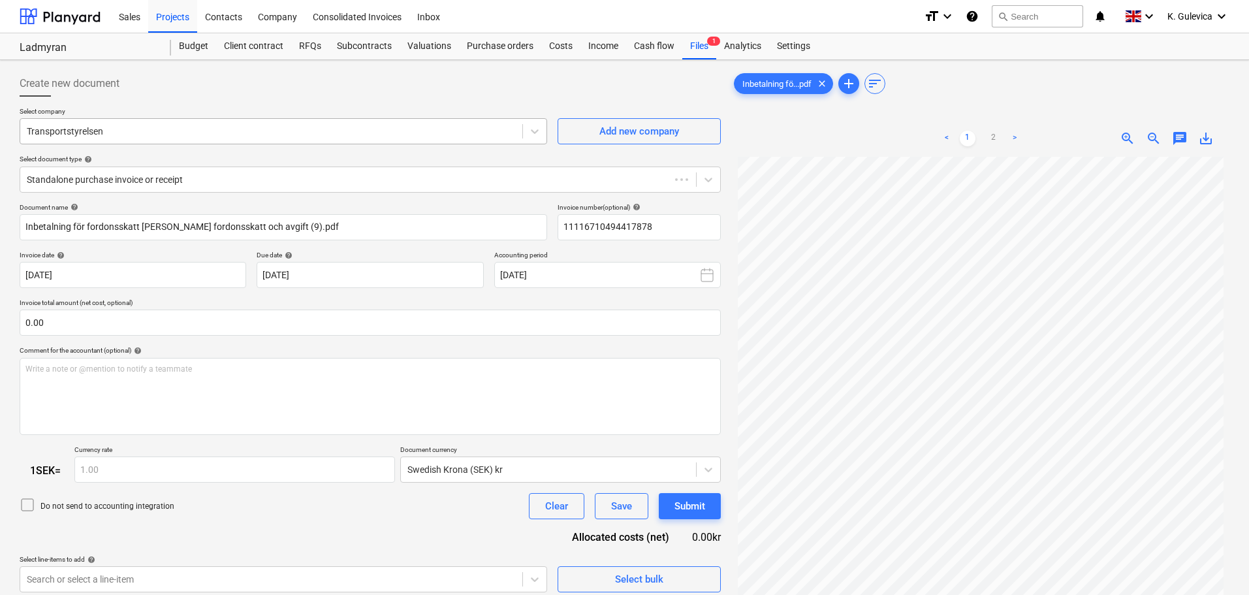
type input "11116710494417878"
type input "[DATE]"
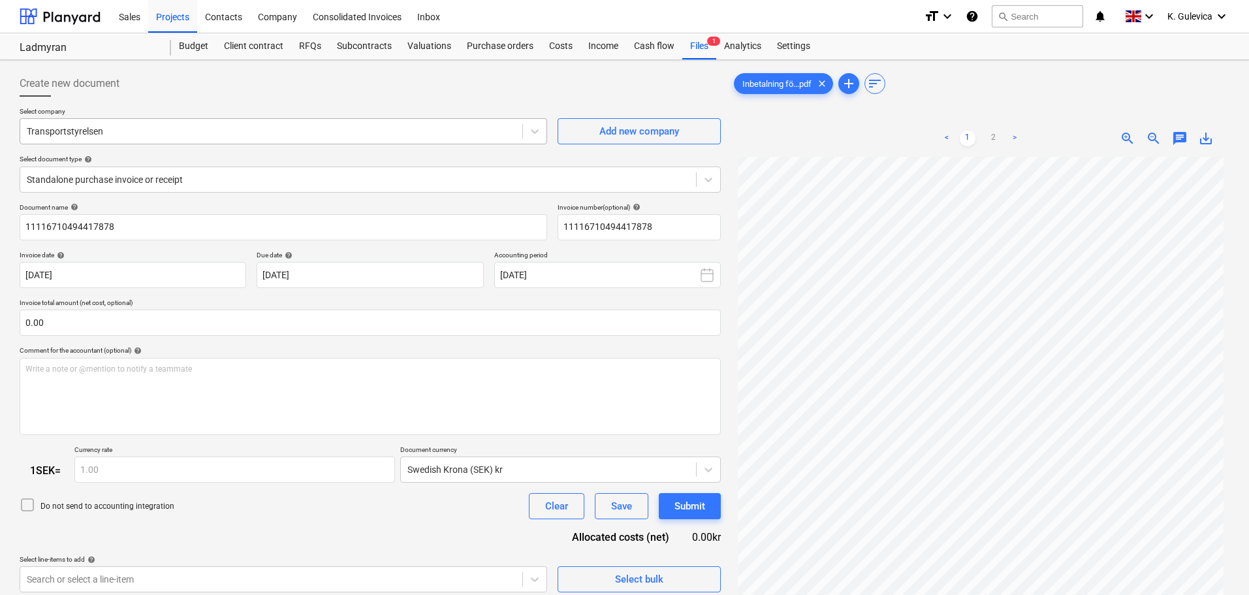
click at [146, 128] on div at bounding box center [271, 131] width 489 height 13
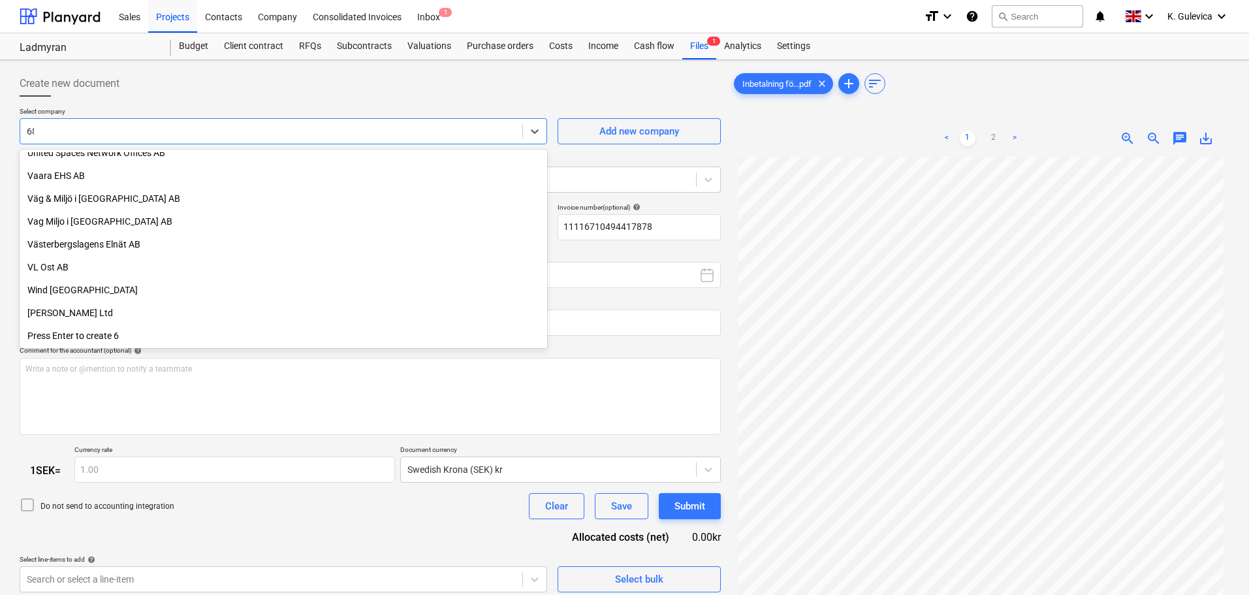
scroll to position [398, 0]
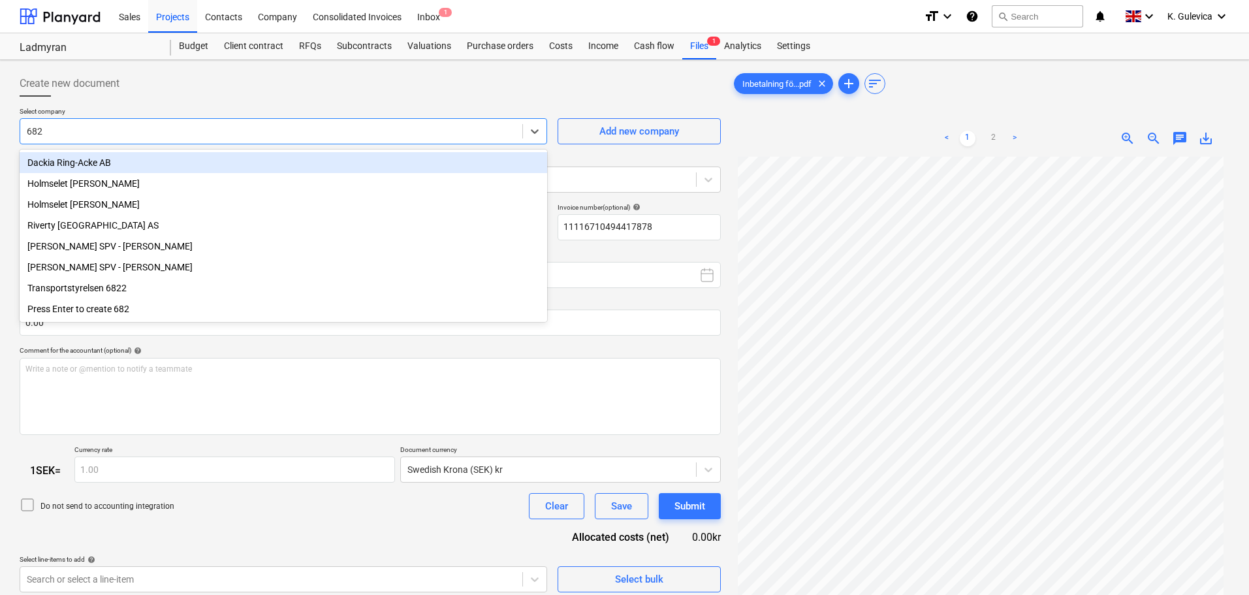
type input "6822"
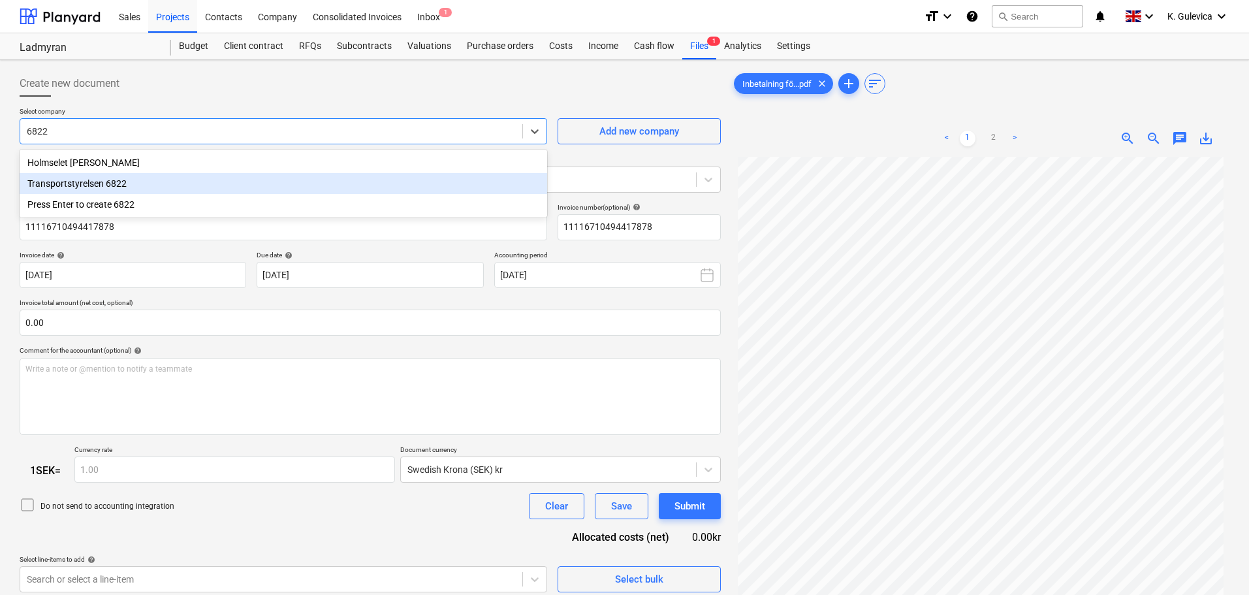
click at [113, 185] on div "Transportstyrelsen 6822" at bounding box center [284, 183] width 528 height 21
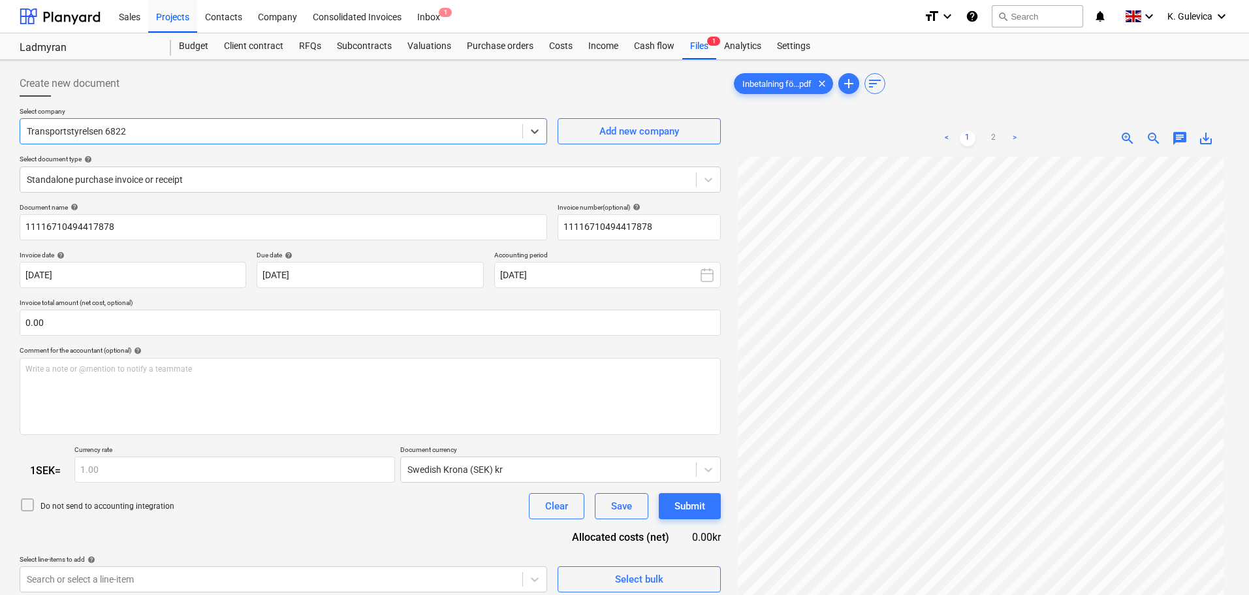
scroll to position [131, 0]
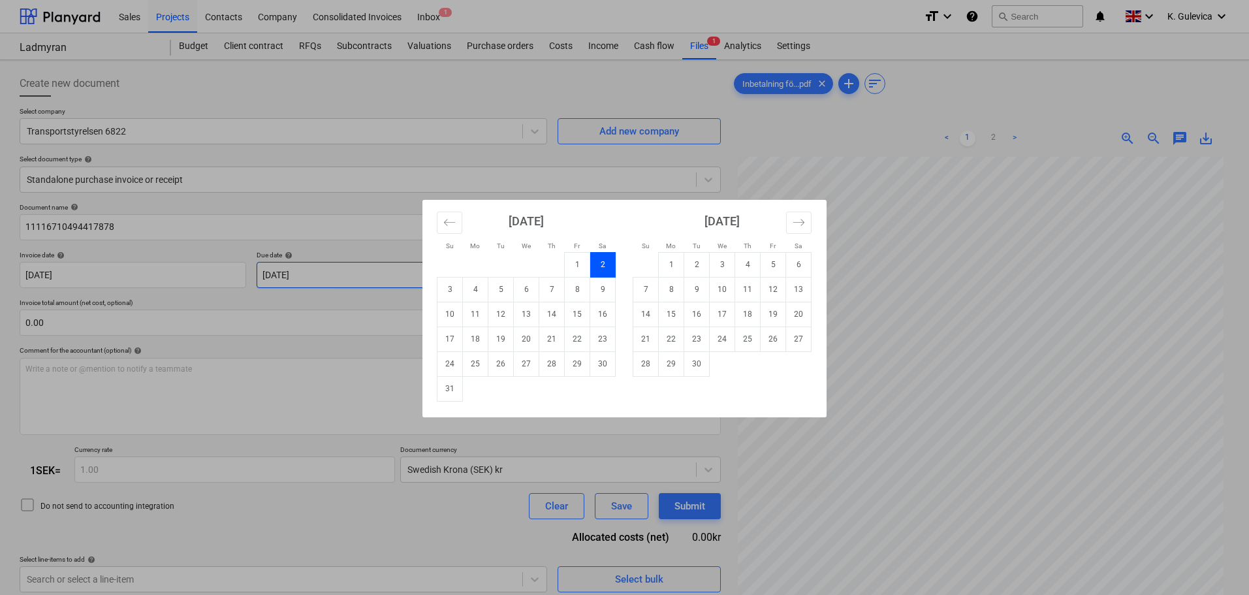
click at [373, 276] on body "Sales Projects Contacts Company Consolidated Invoices Inbox 1 format_size keybo…" at bounding box center [624, 297] width 1249 height 595
click at [672, 265] on td "1" at bounding box center [671, 264] width 25 height 25
type input "[DATE]"
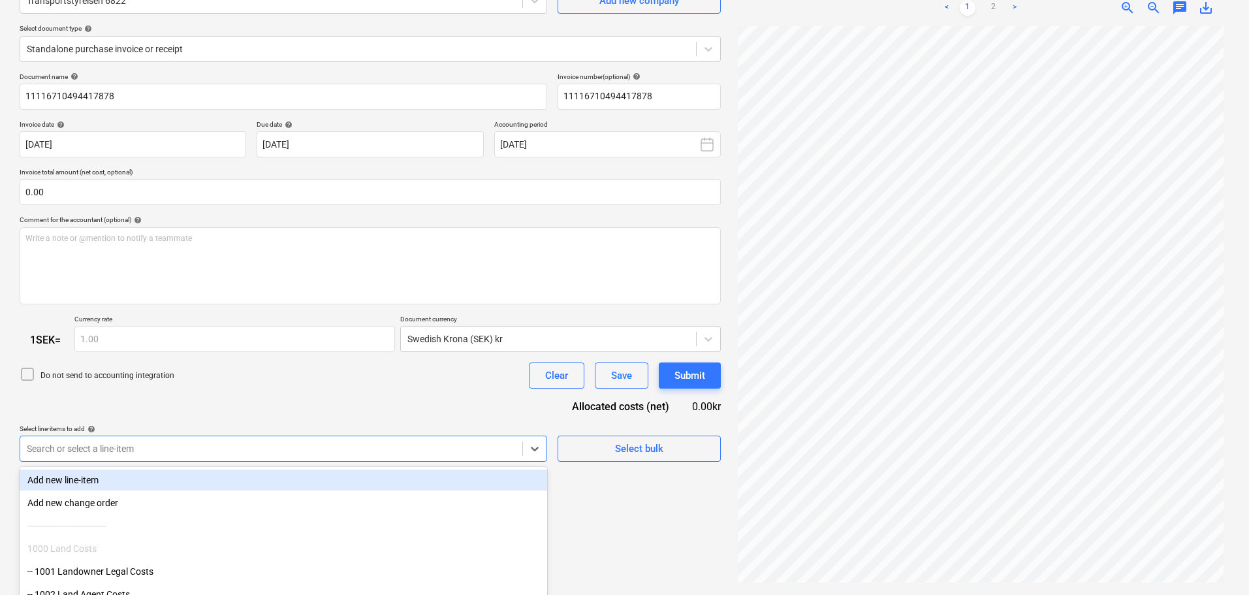
scroll to position [201, 0]
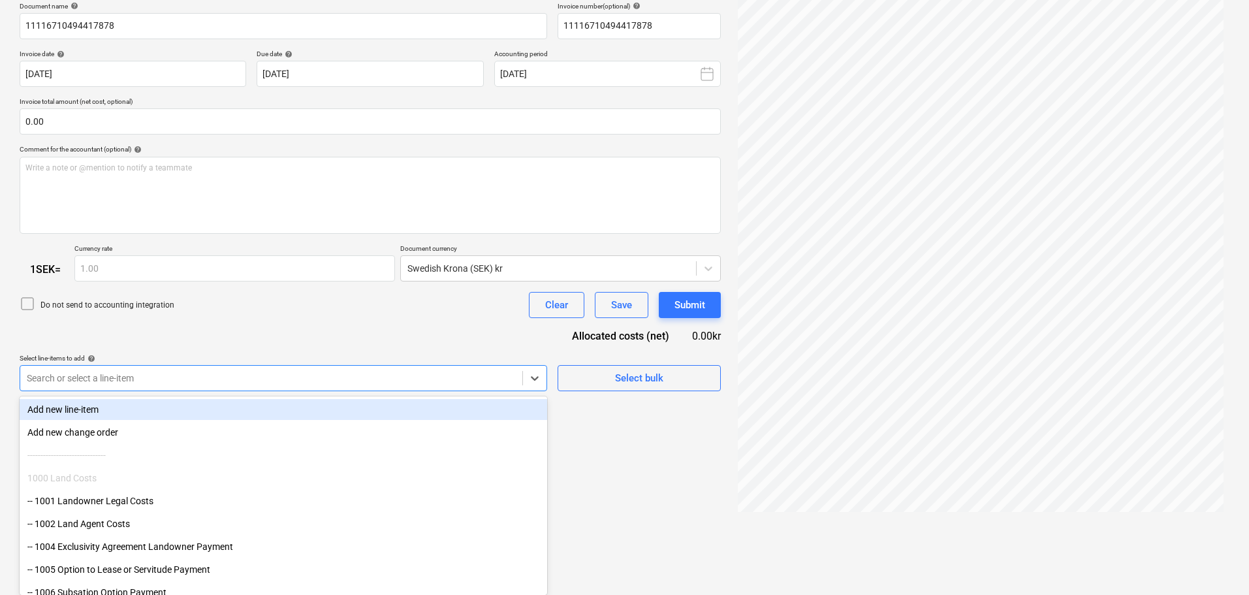
click at [241, 394] on body "Sales Projects Contacts Company Consolidated Invoices Inbox 1 format_size keybo…" at bounding box center [624, 96] width 1249 height 595
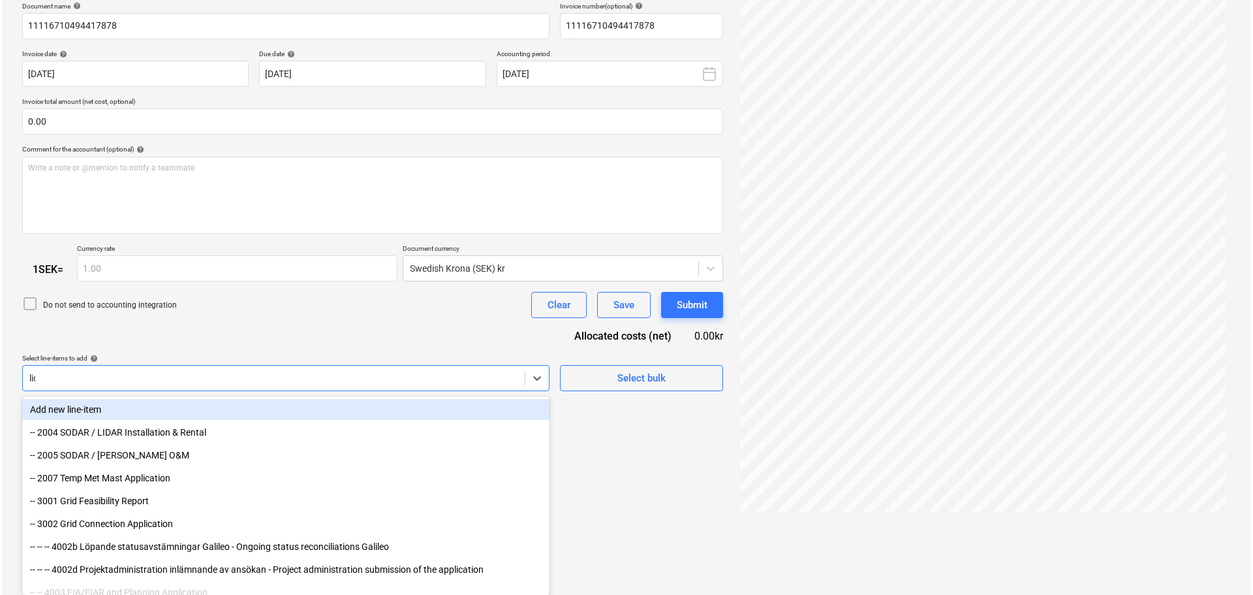
scroll to position [131, 0]
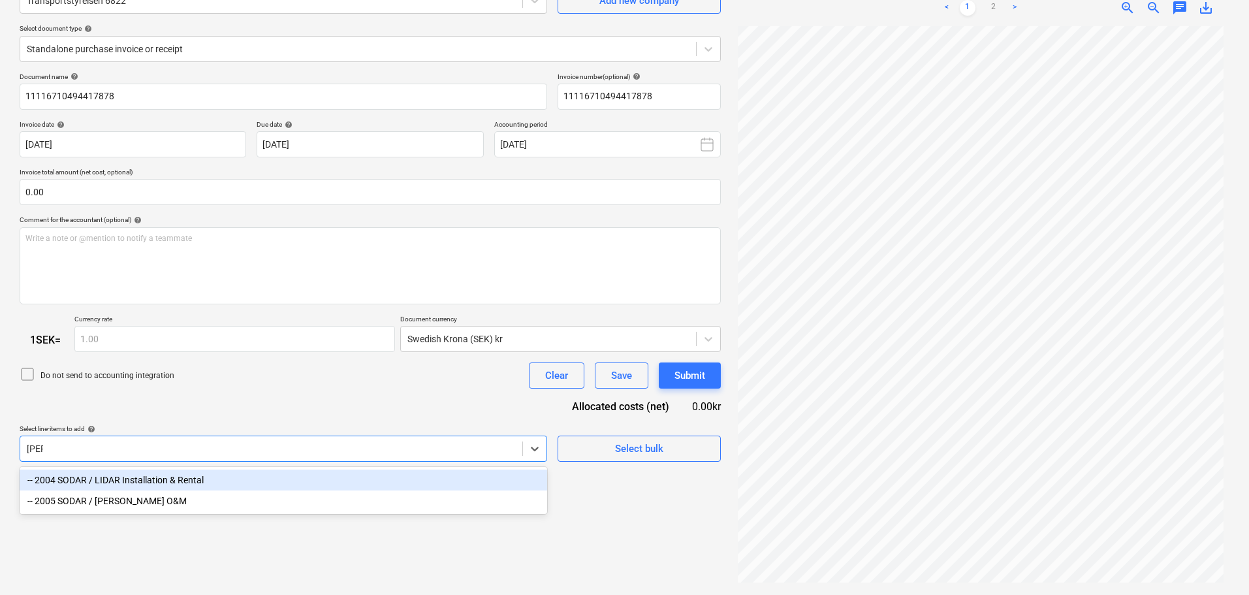
type input "lidar"
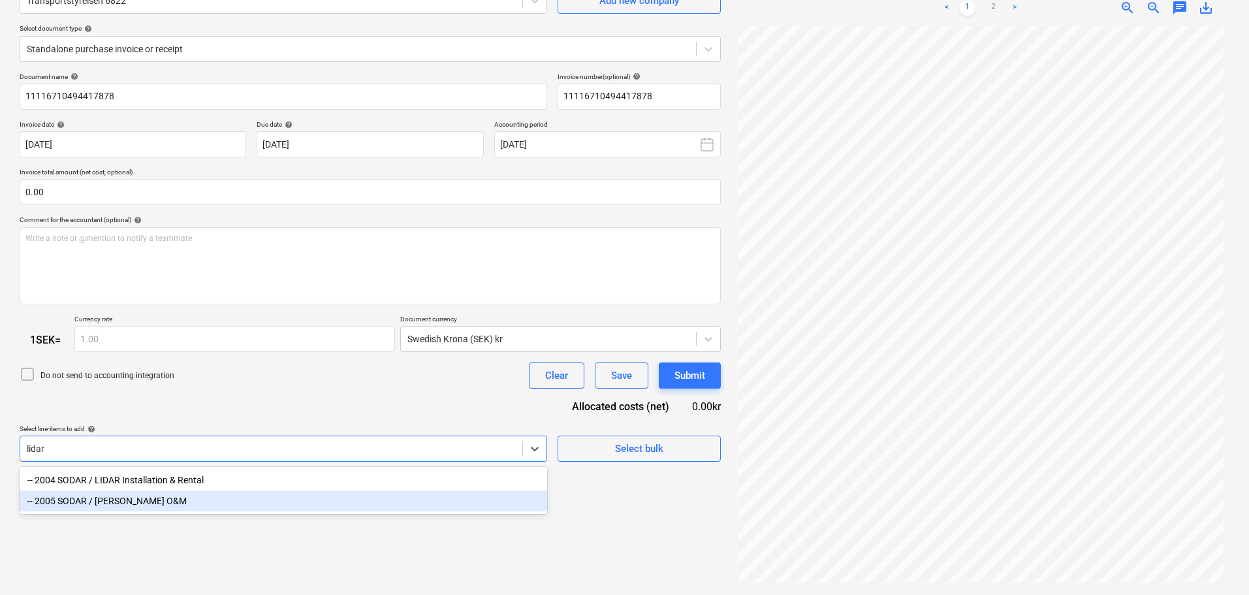
click at [134, 505] on div "-- 2005 SODAR / [PERSON_NAME] O&M" at bounding box center [284, 500] width 528 height 21
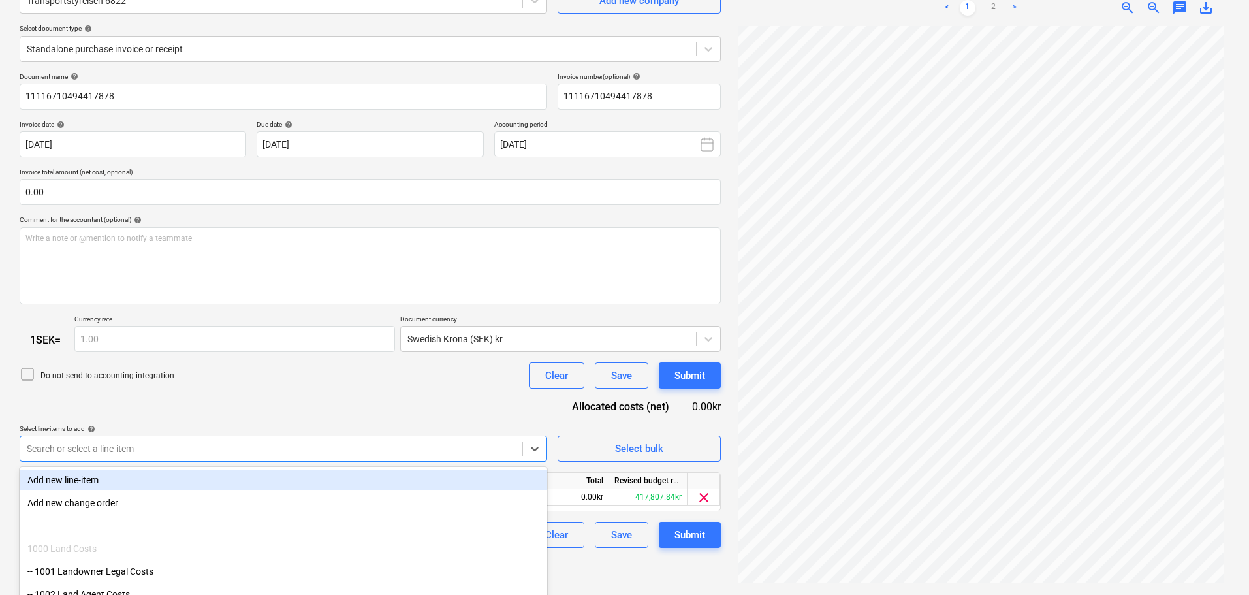
click at [245, 384] on div "Do not send to accounting integration Clear Save Submit" at bounding box center [370, 375] width 701 height 26
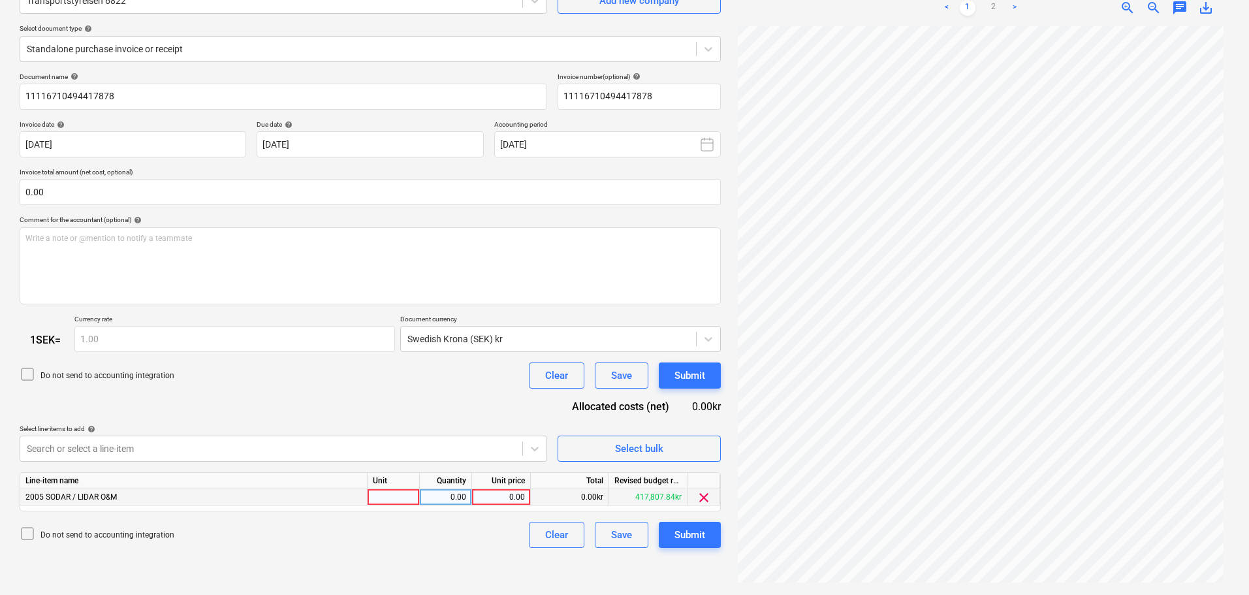
click at [507, 492] on div "0.00" at bounding box center [501, 497] width 48 height 16
type input "429"
click at [697, 536] on div "Submit" at bounding box center [689, 534] width 31 height 17
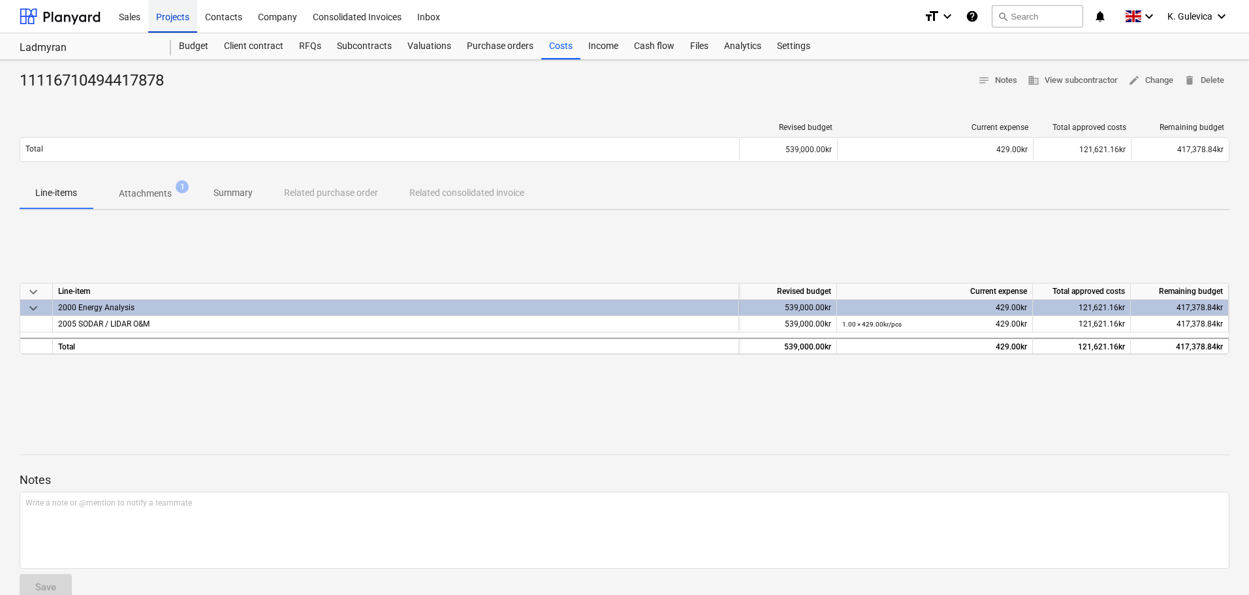
click at [175, 16] on div "Projects" at bounding box center [172, 15] width 49 height 33
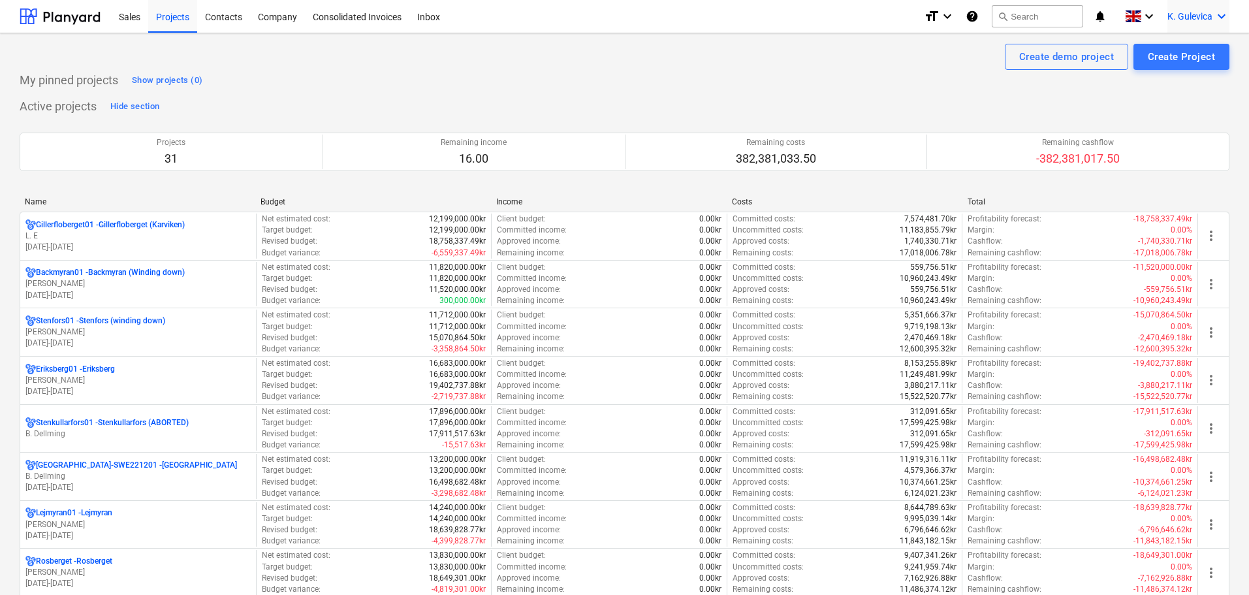
click at [1198, 15] on span "K. Gulevica" at bounding box center [1189, 16] width 45 height 10
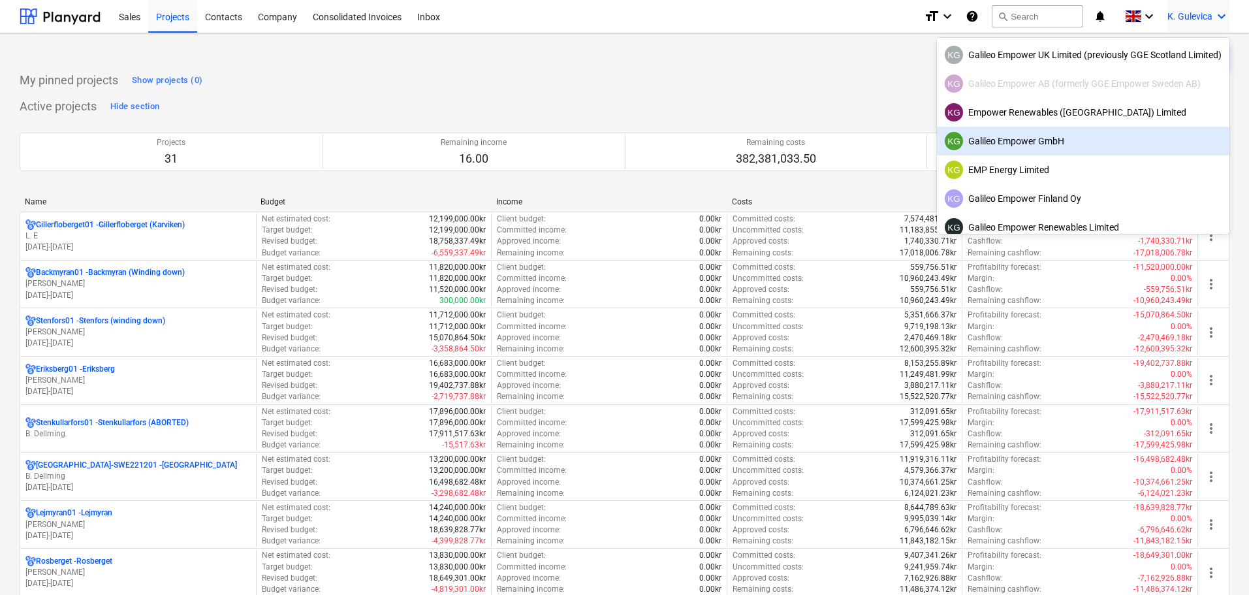
click at [1009, 142] on div "KG Galileo Empower GmbH" at bounding box center [1083, 141] width 277 height 18
